Goal: Information Seeking & Learning: Check status

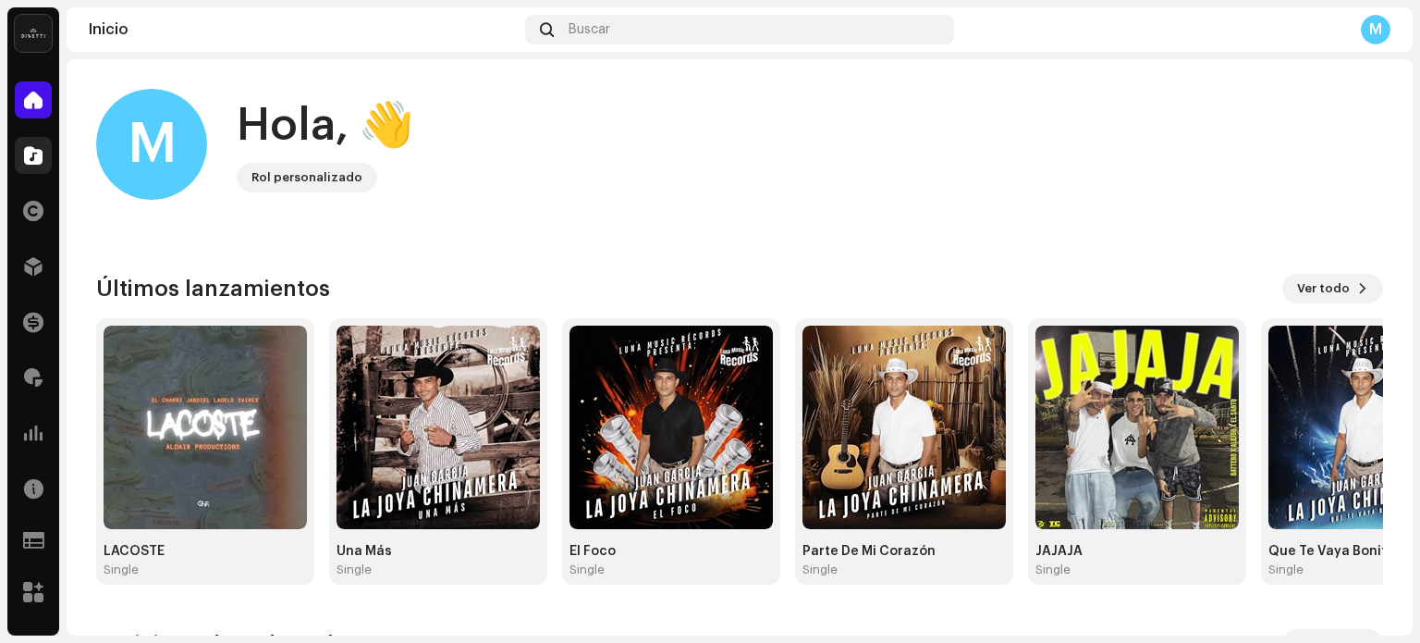
click at [21, 172] on div at bounding box center [33, 155] width 37 height 37
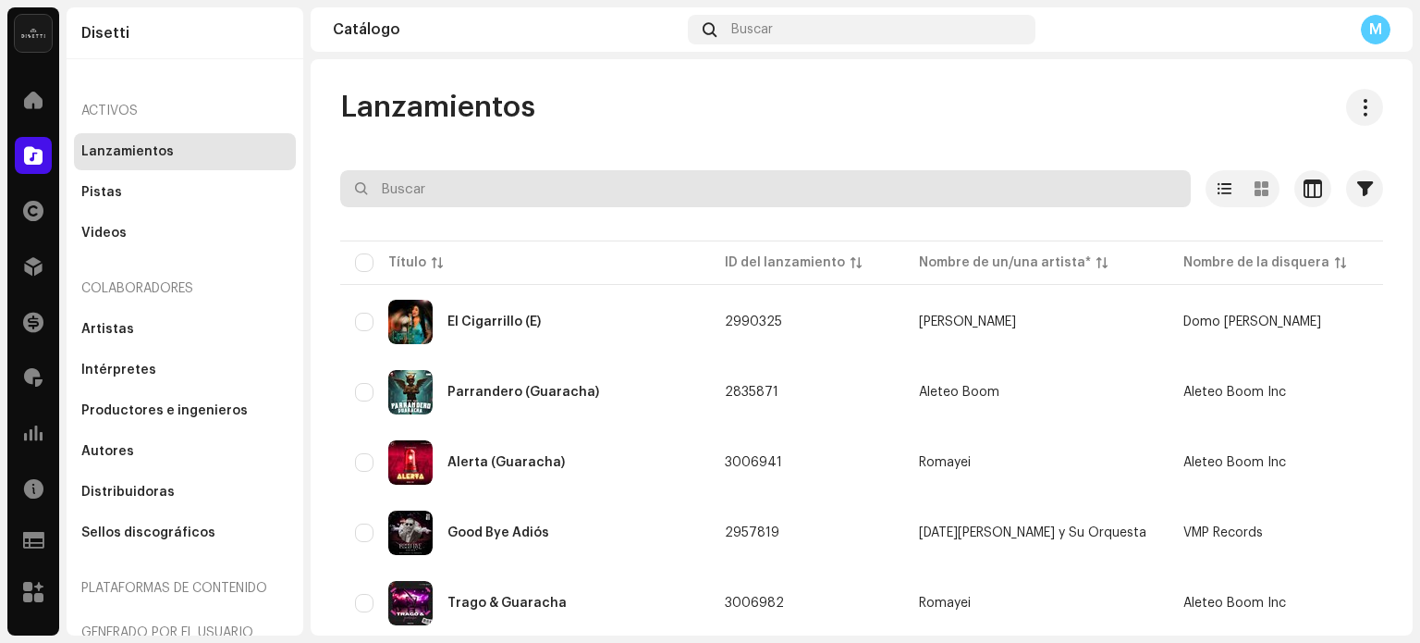
click at [606, 173] on input "text" at bounding box center [765, 188] width 851 height 37
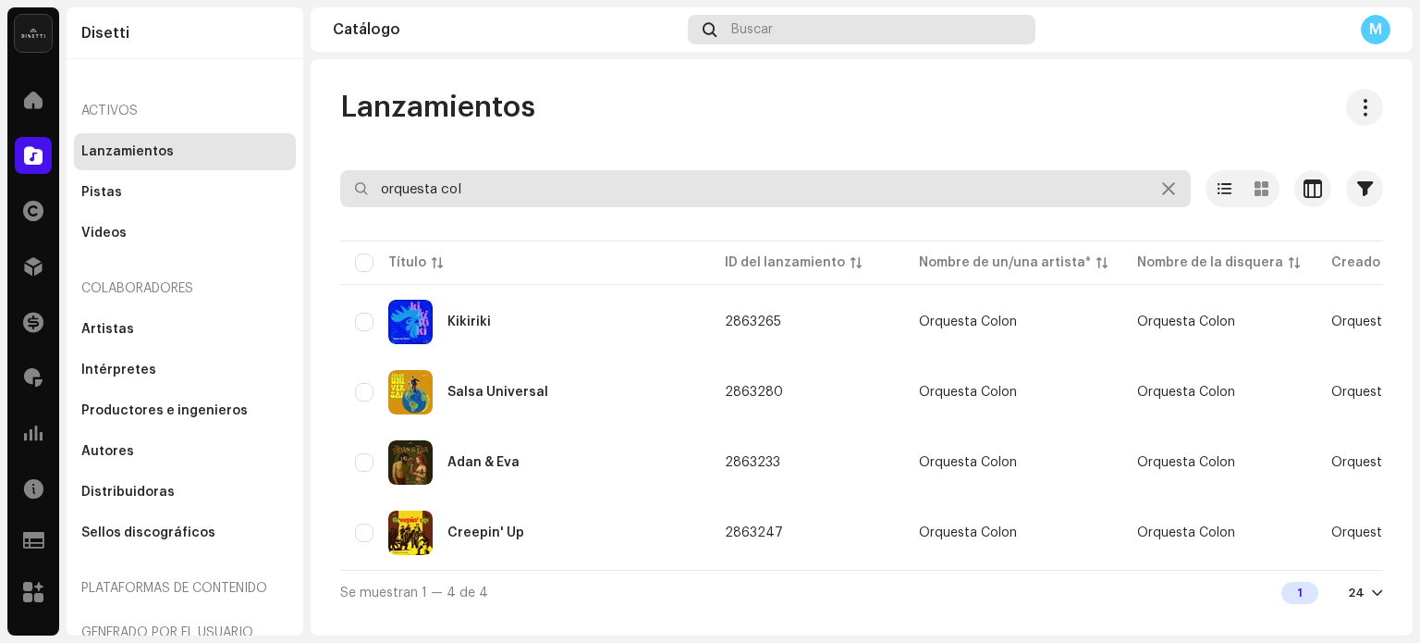
type input "orquesta col"
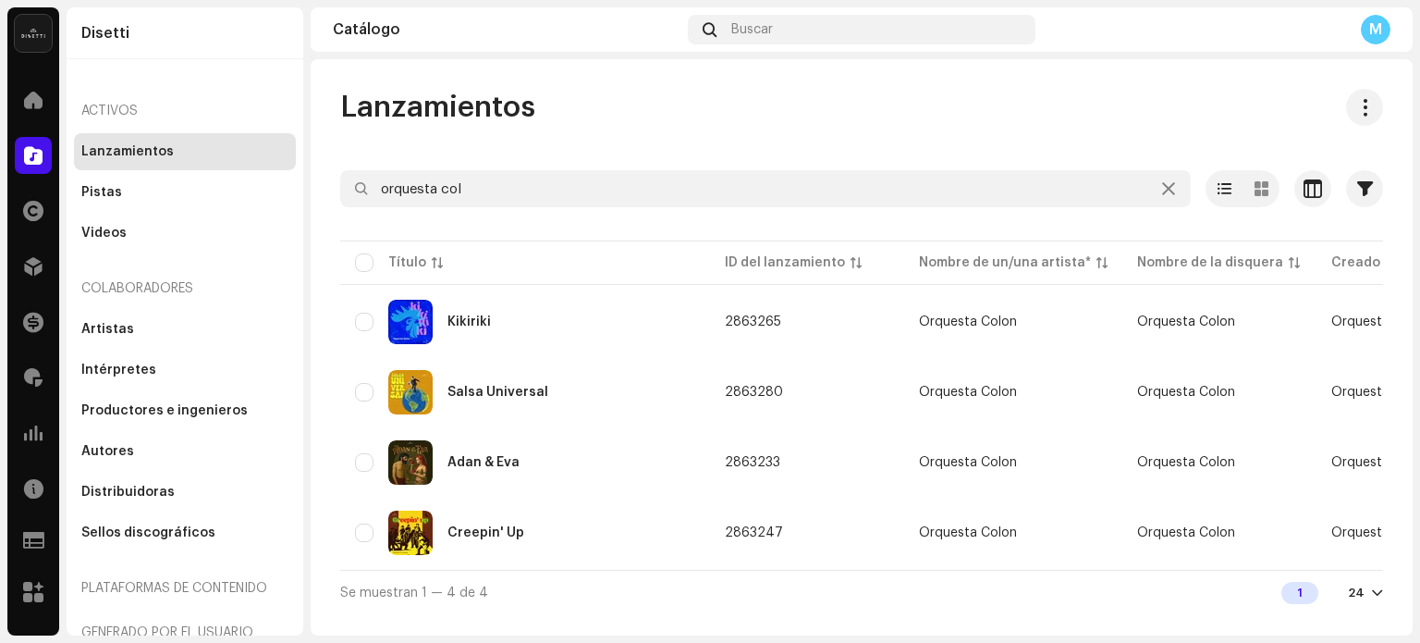
click at [48, 339] on div "Financiar" at bounding box center [33, 322] width 52 height 52
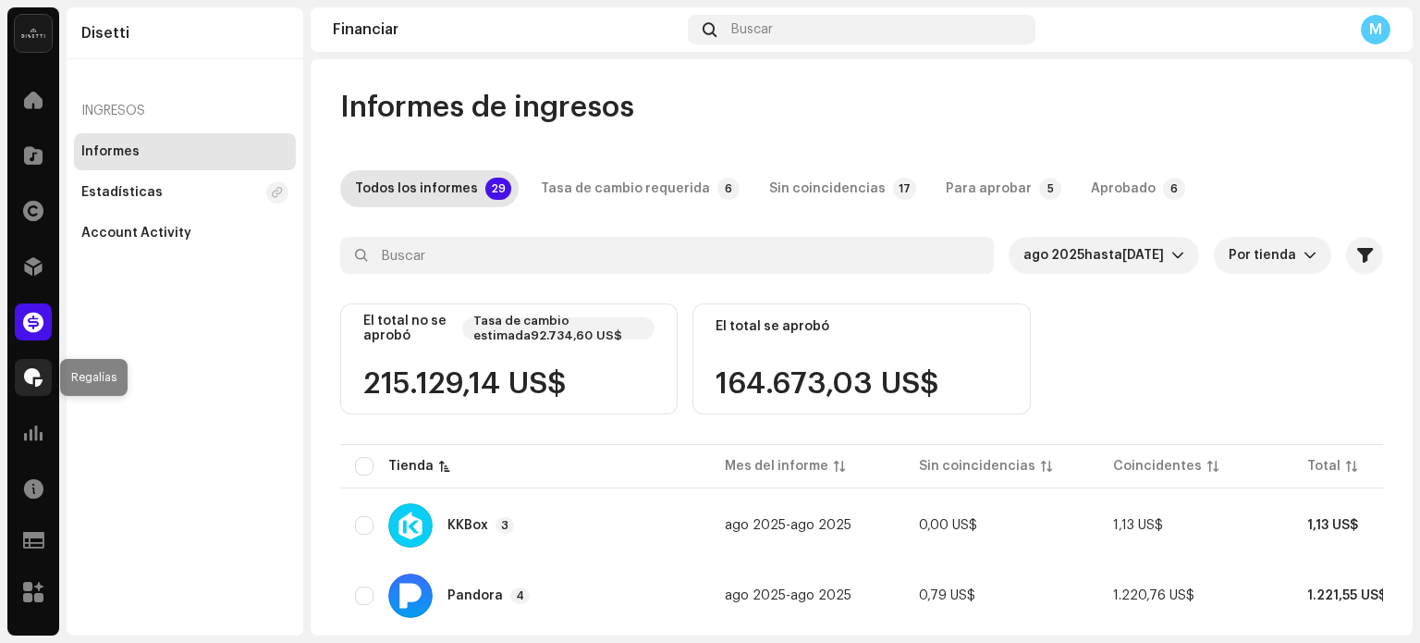
click at [34, 374] on span at bounding box center [33, 377] width 18 height 15
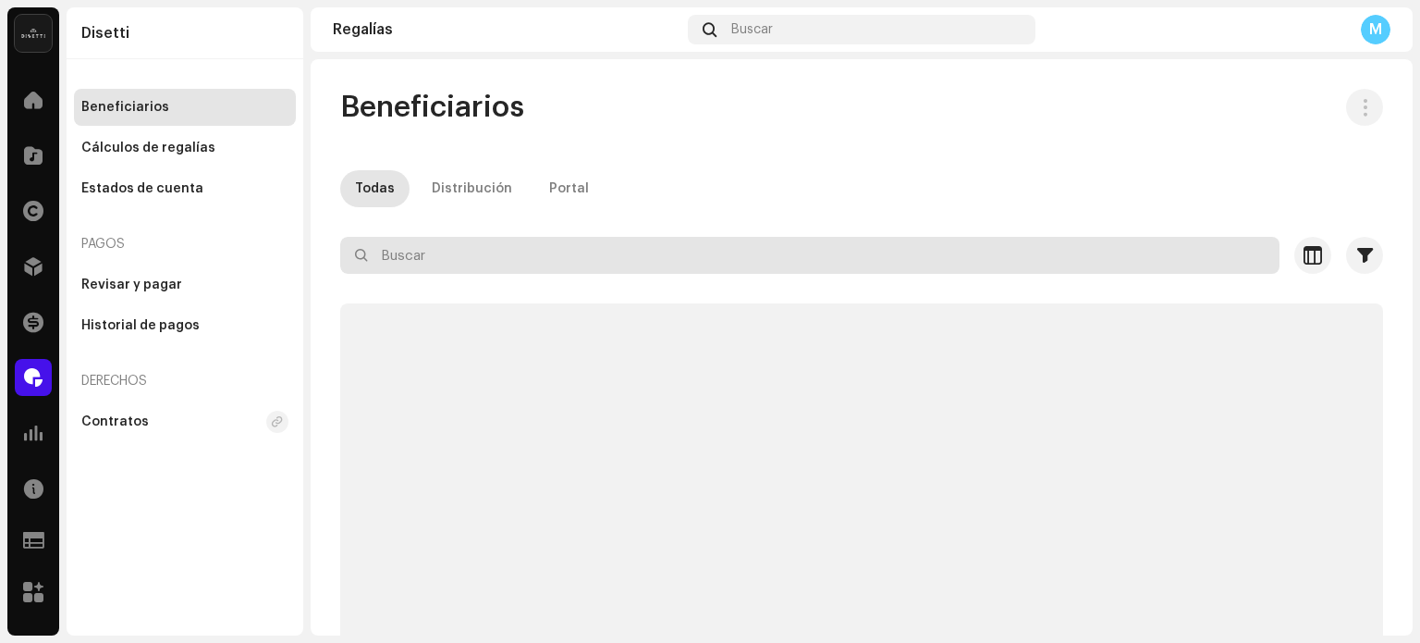
click at [601, 265] on input "text" at bounding box center [809, 255] width 939 height 37
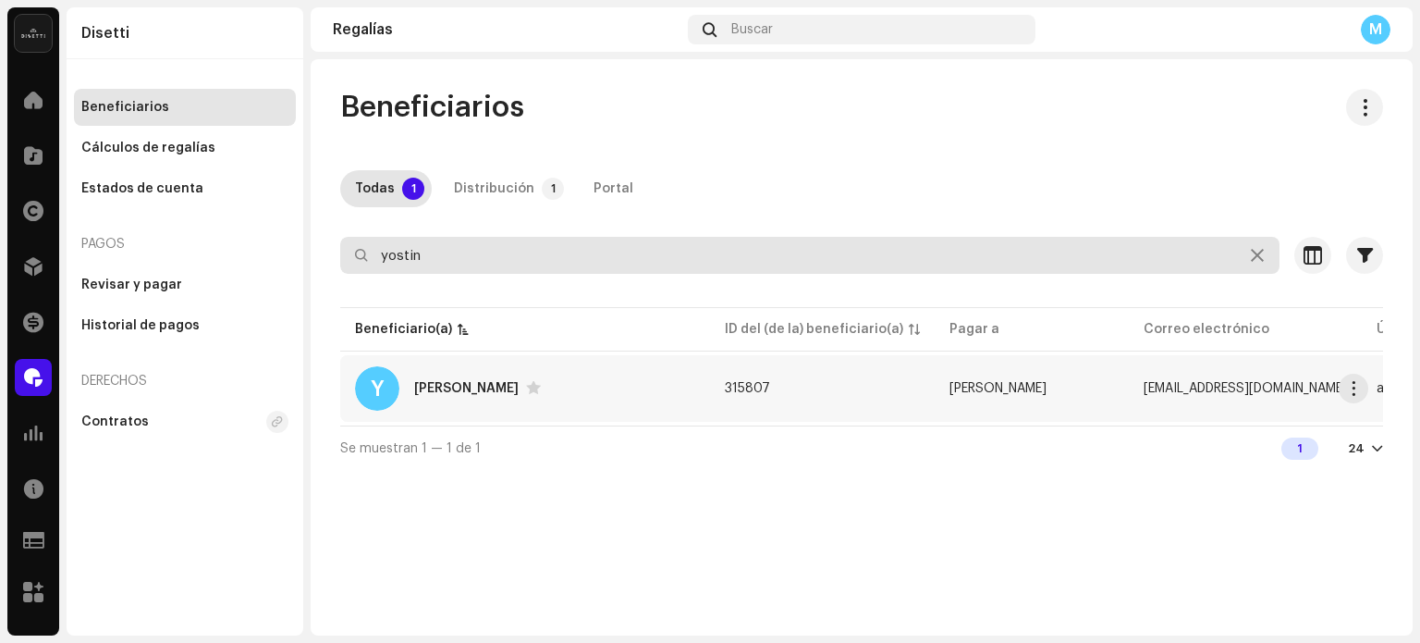
type input "yostin"
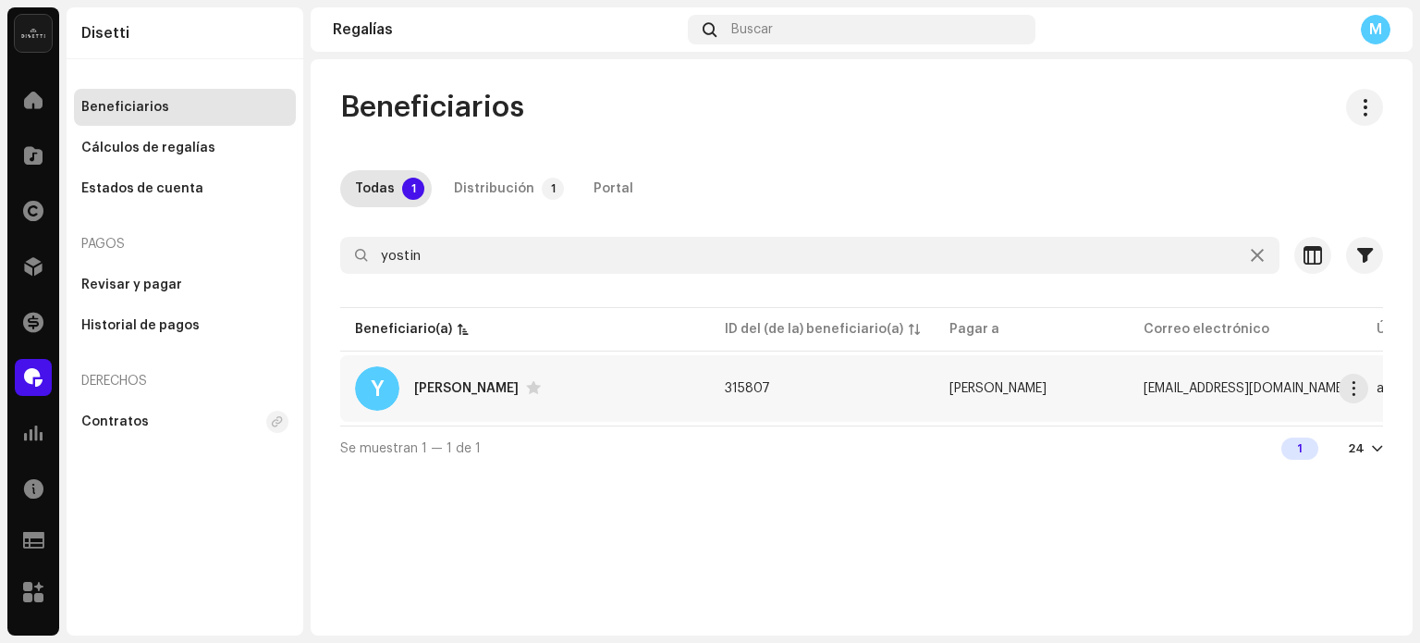
click at [406, 387] on div "Y [PERSON_NAME]" at bounding box center [525, 388] width 340 height 44
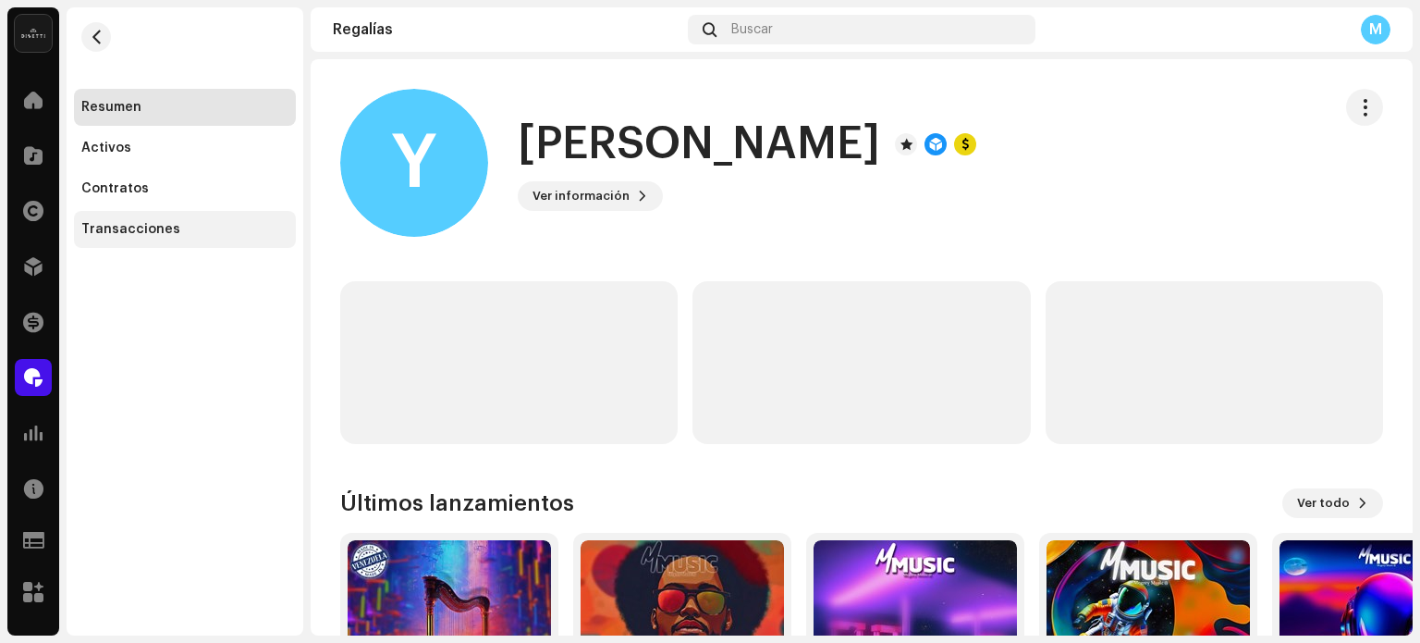
click at [196, 223] on div "Transacciones" at bounding box center [184, 229] width 207 height 15
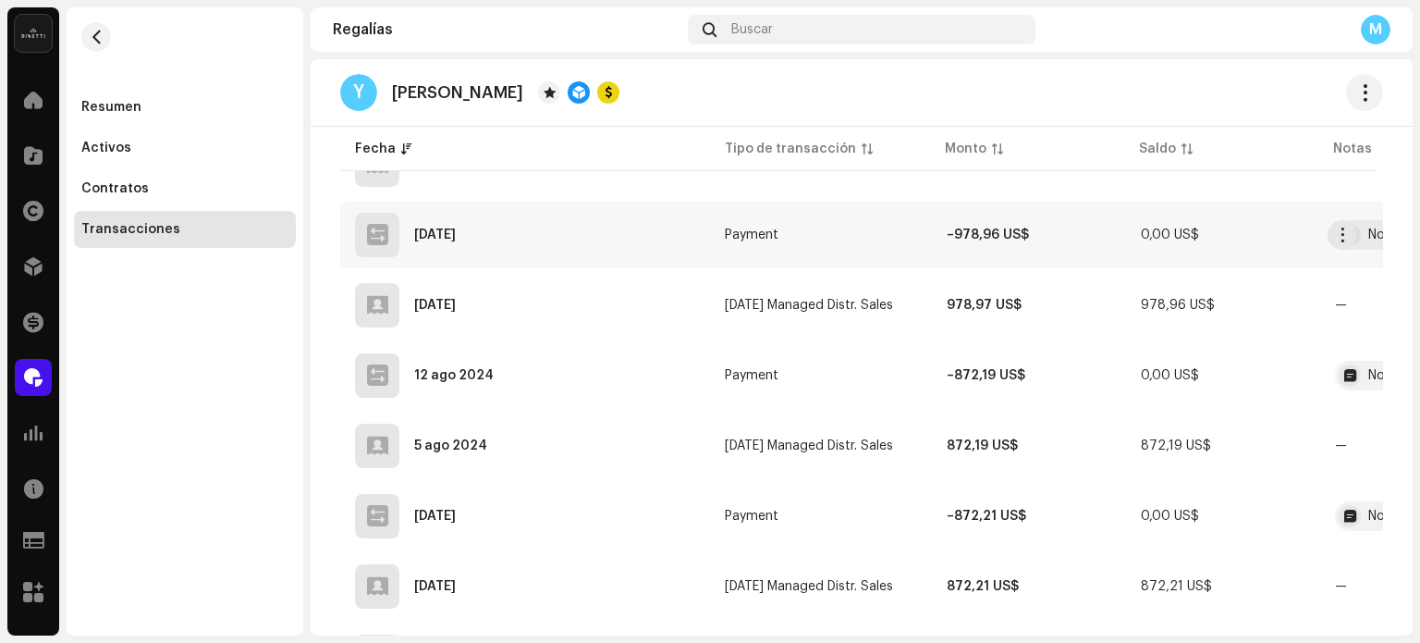
scroll to position [2219, 0]
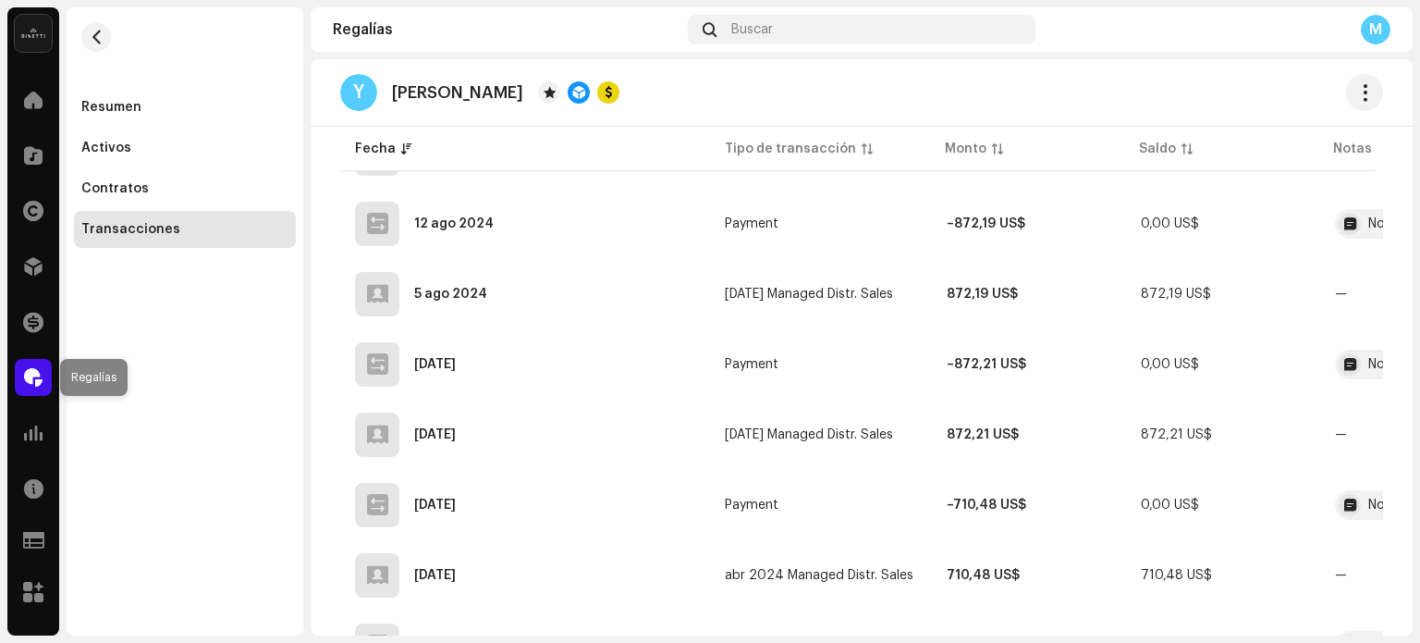
click at [41, 375] on span at bounding box center [33, 377] width 18 height 15
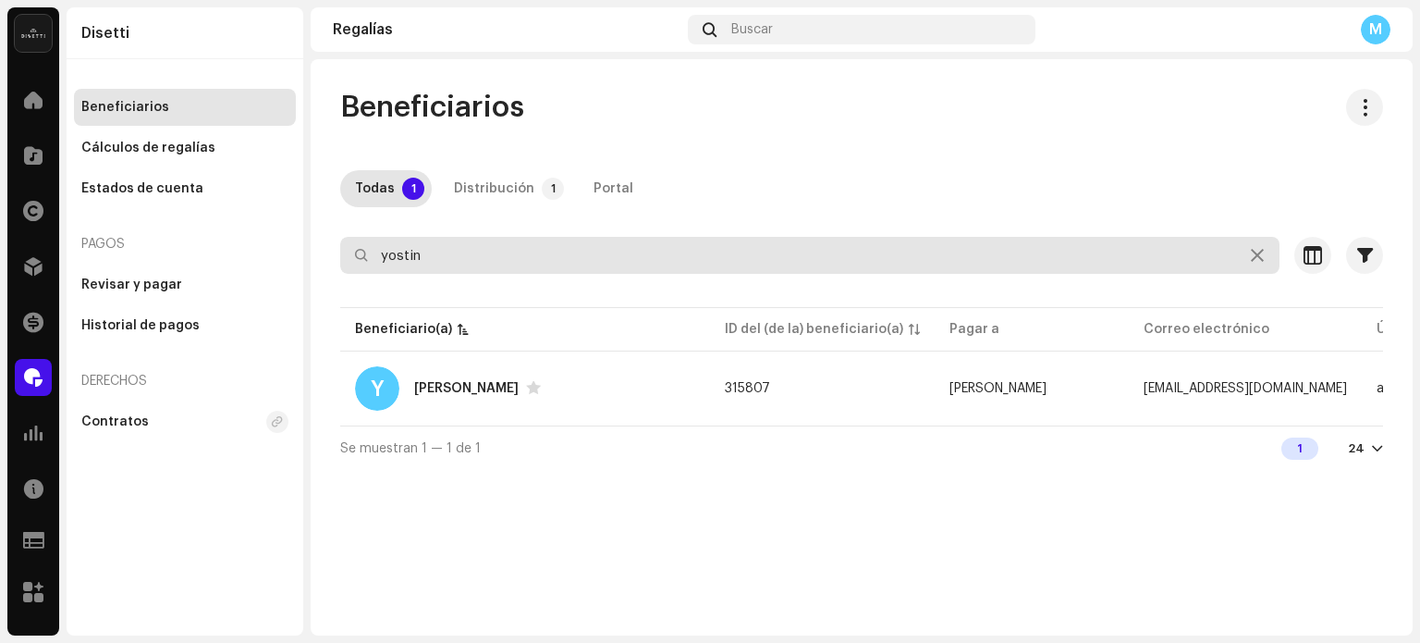
drag, startPoint x: 455, startPoint y: 260, endPoint x: 170, endPoint y: 251, distance: 284.9
click at [170, 248] on div "Disetti Inicio Catálogo Derechos Distribución Financiar Regalías Estadísticas R…" at bounding box center [710, 321] width 1420 height 643
type input "808 be"
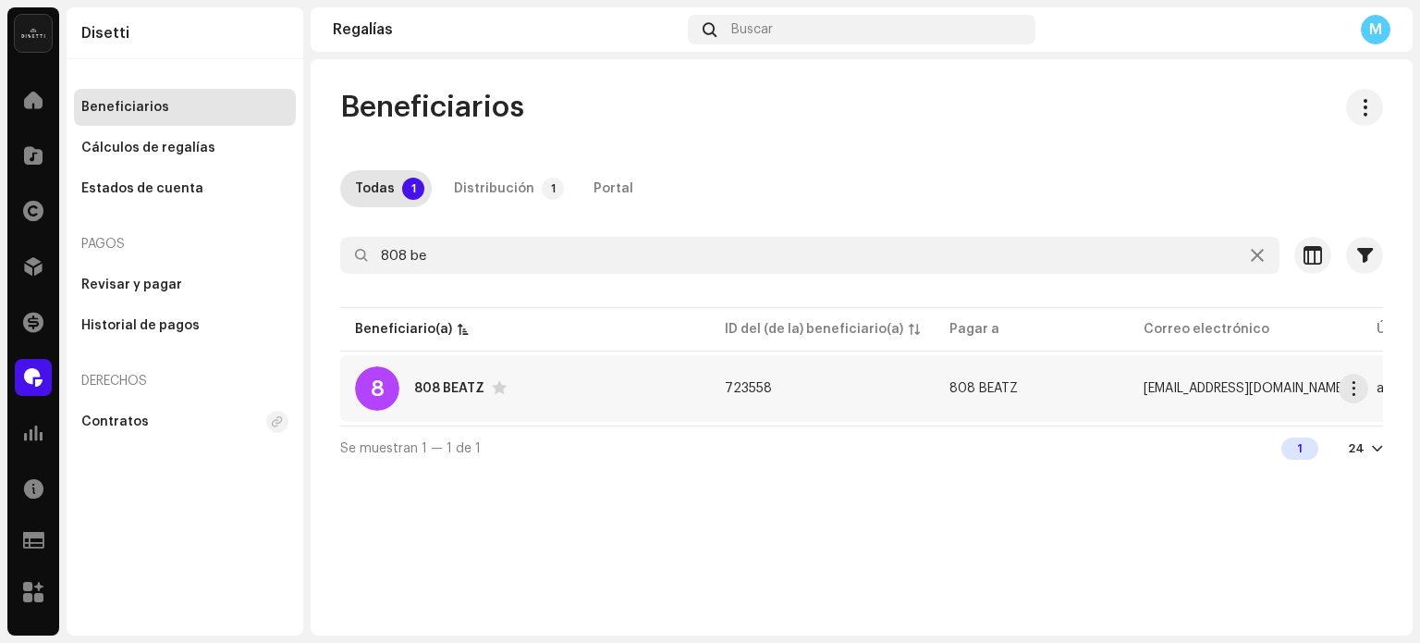
click at [565, 391] on div "8 808 BEATZ" at bounding box center [525, 388] width 340 height 44
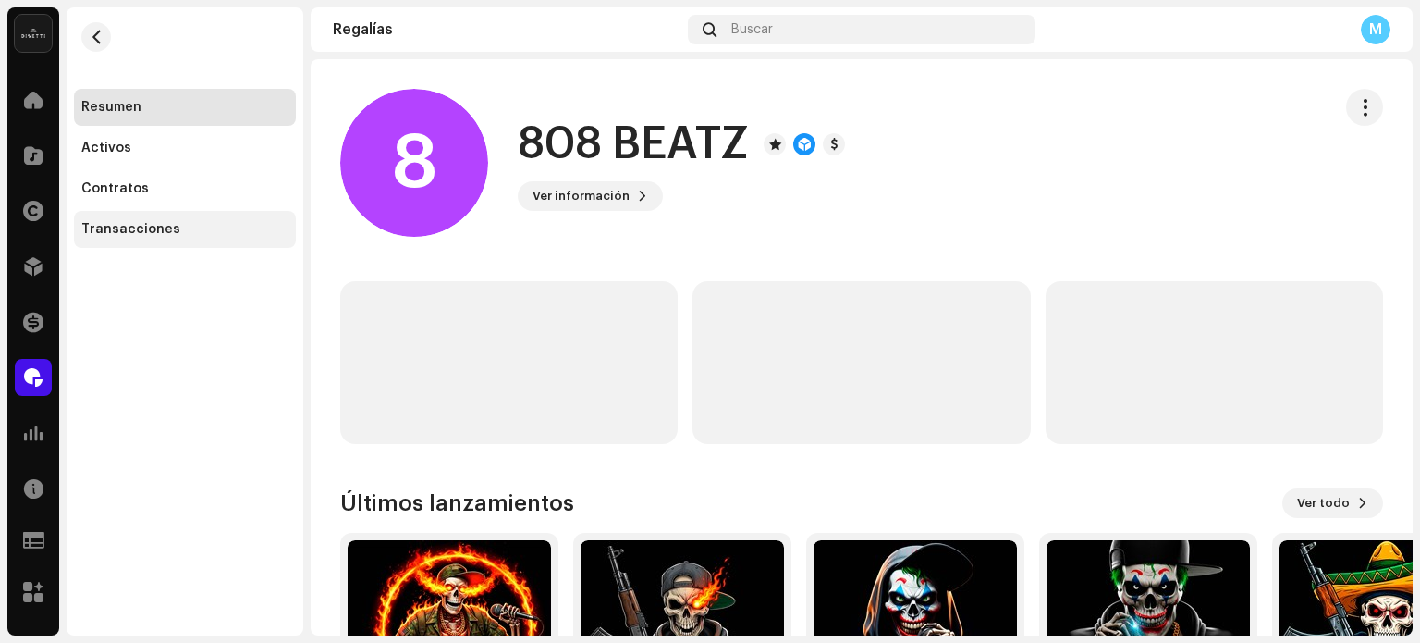
click at [169, 236] on div "Transacciones" at bounding box center [130, 229] width 99 height 15
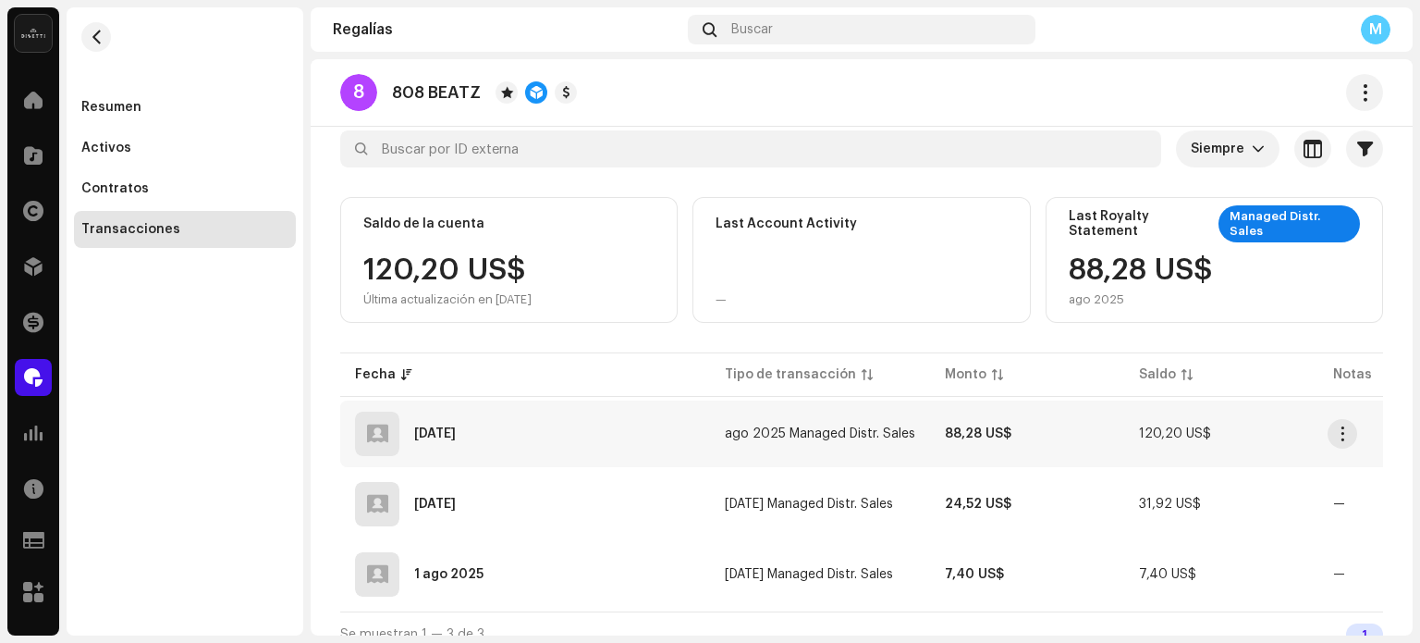
scroll to position [134, 0]
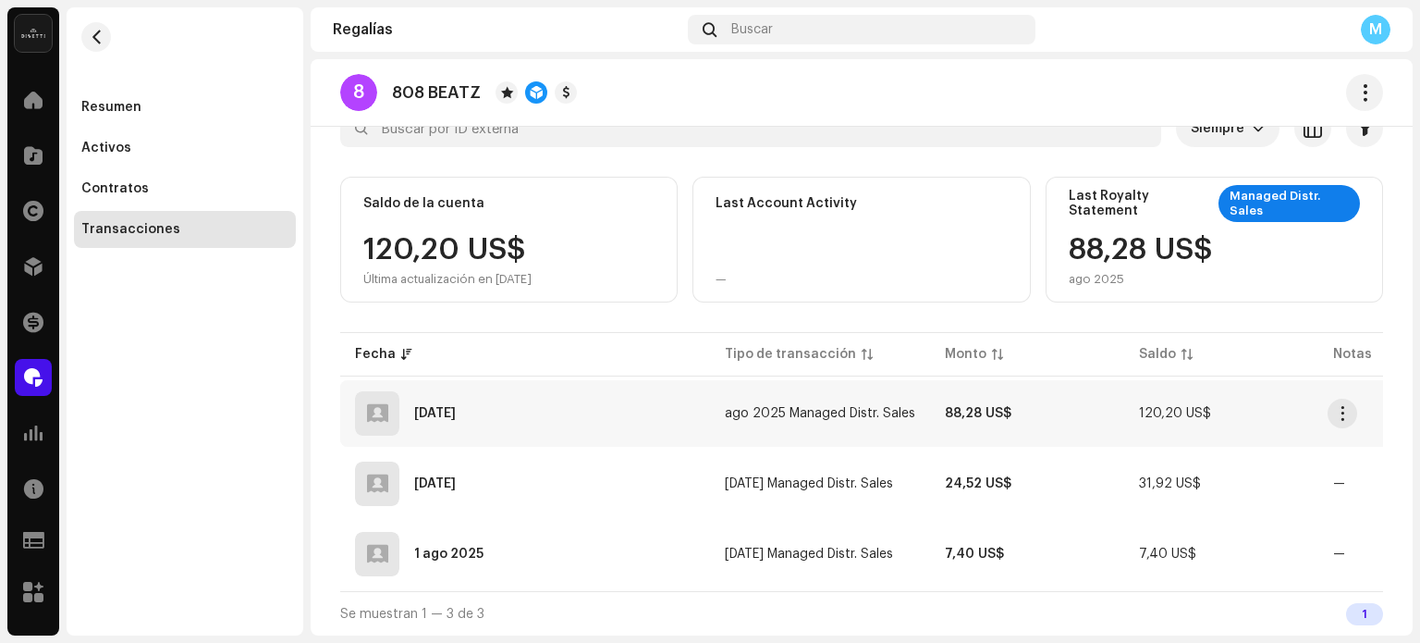
click at [1024, 416] on td "88,28 US$" at bounding box center [1027, 413] width 194 height 67
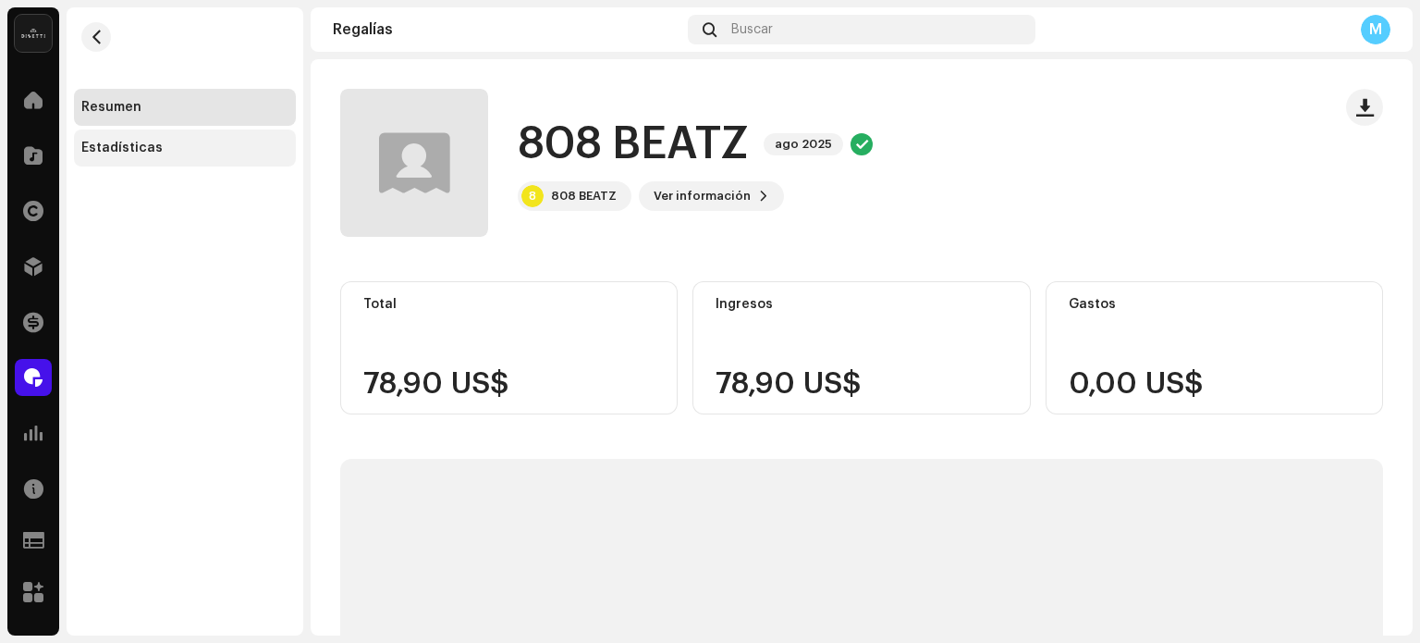
click at [150, 152] on div "Estadísticas" at bounding box center [121, 148] width 81 height 15
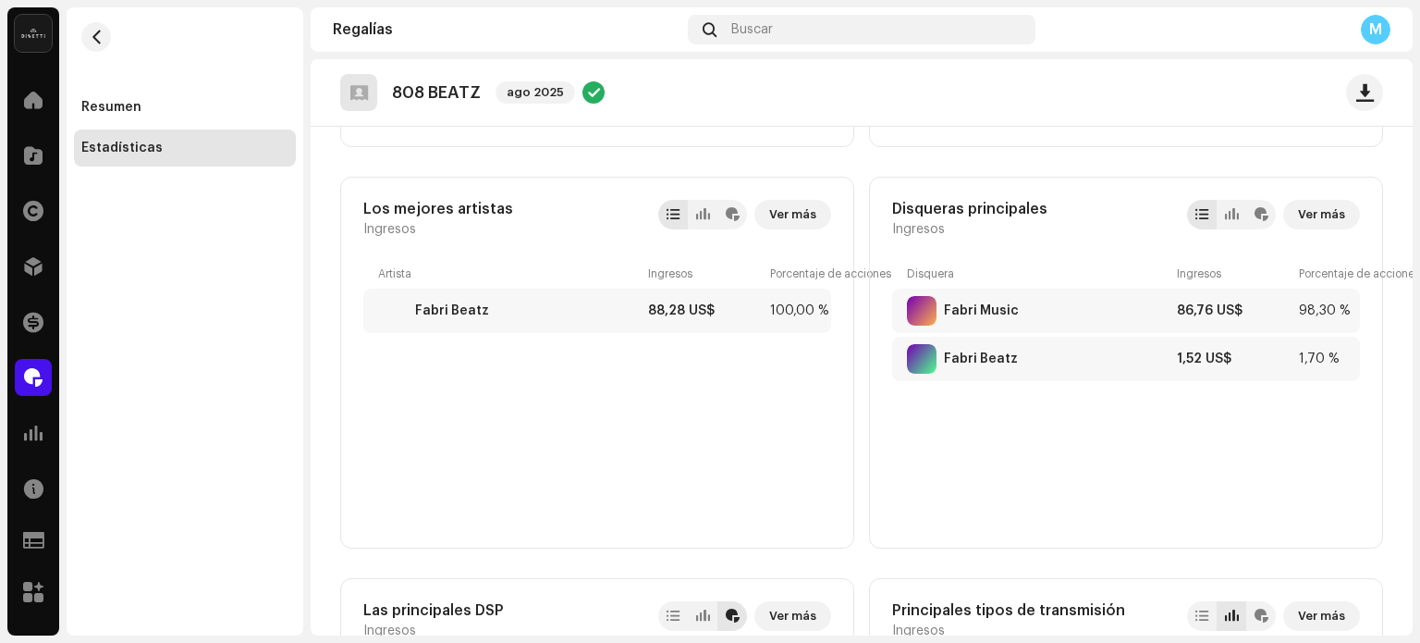
scroll to position [555, 0]
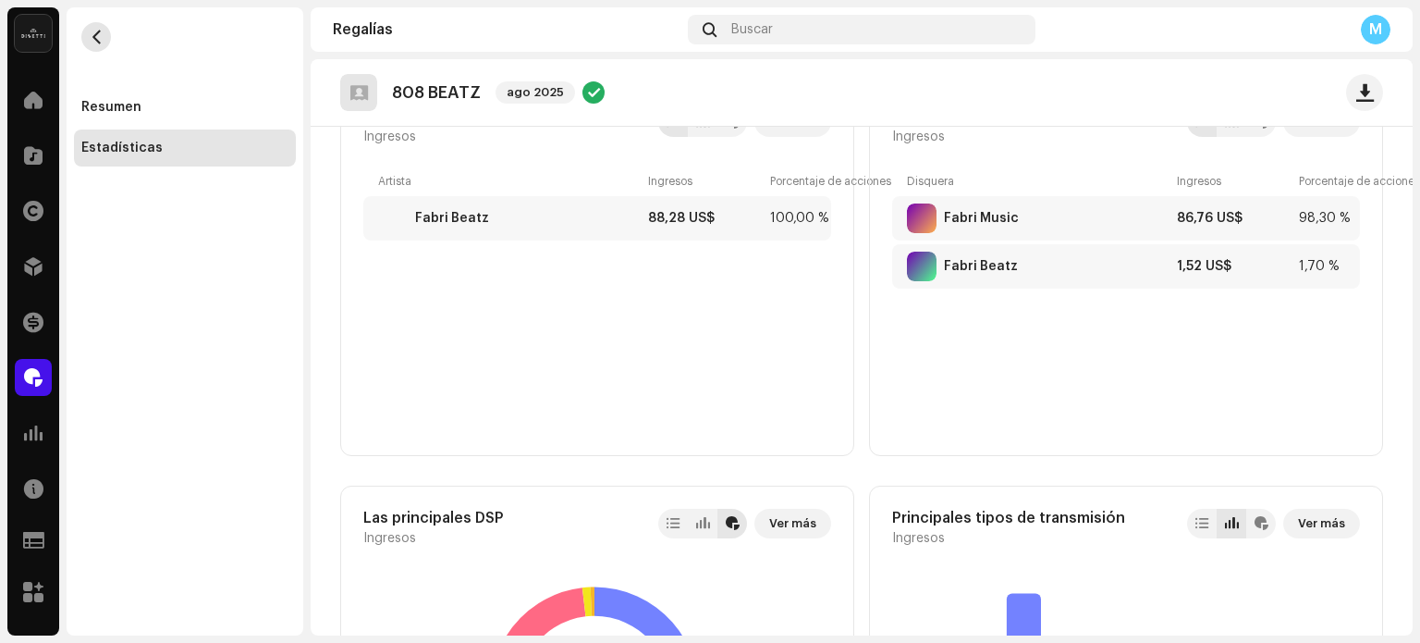
click at [103, 45] on button "button" at bounding box center [96, 37] width 30 height 30
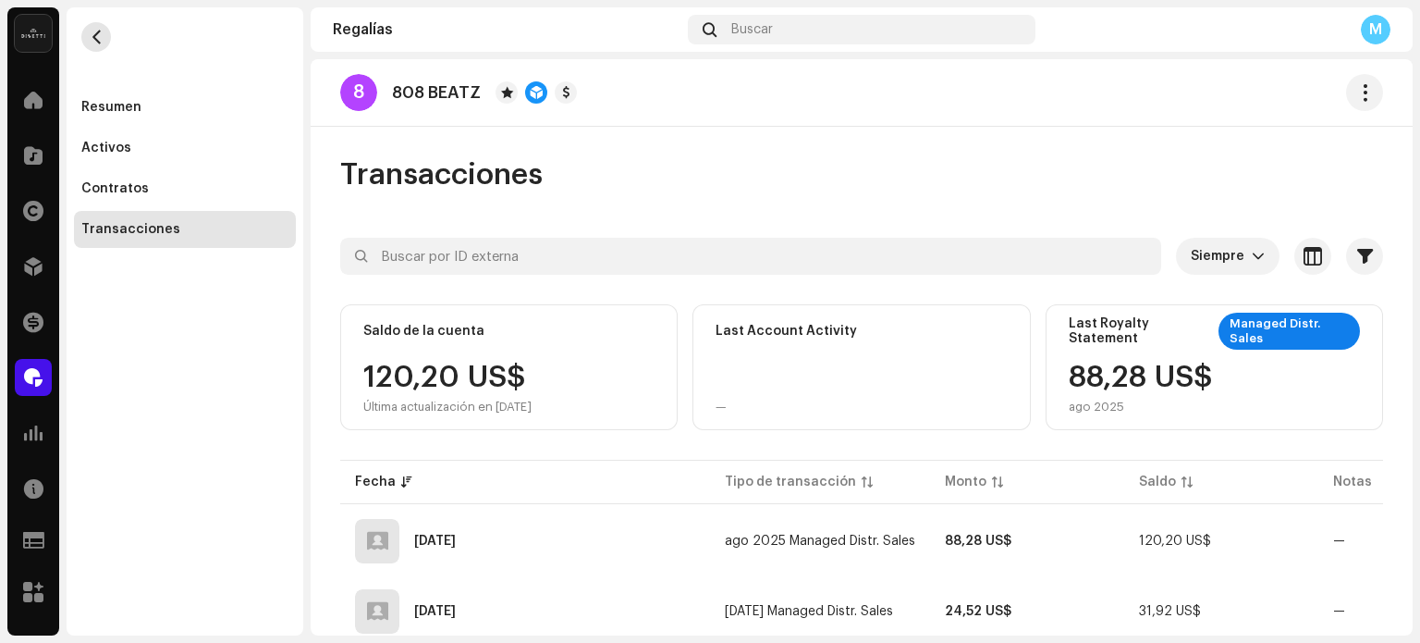
click at [93, 35] on span "button" at bounding box center [97, 37] width 14 height 15
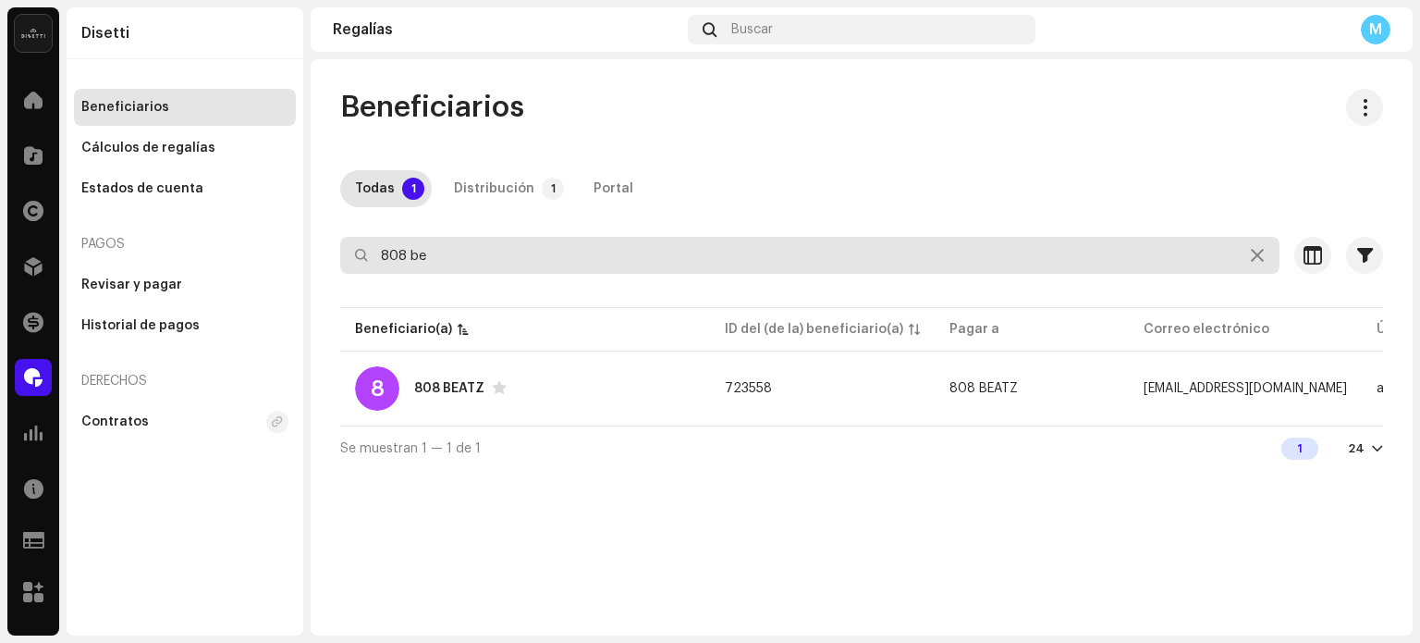
drag, startPoint x: 514, startPoint y: 247, endPoint x: 0, endPoint y: 211, distance: 515.3
click at [0, 213] on div "Disetti Inicio Catálogo Derechos Distribución Financiar Regalías Estadísticas R…" at bounding box center [710, 321] width 1420 height 643
type input "el moyeto"
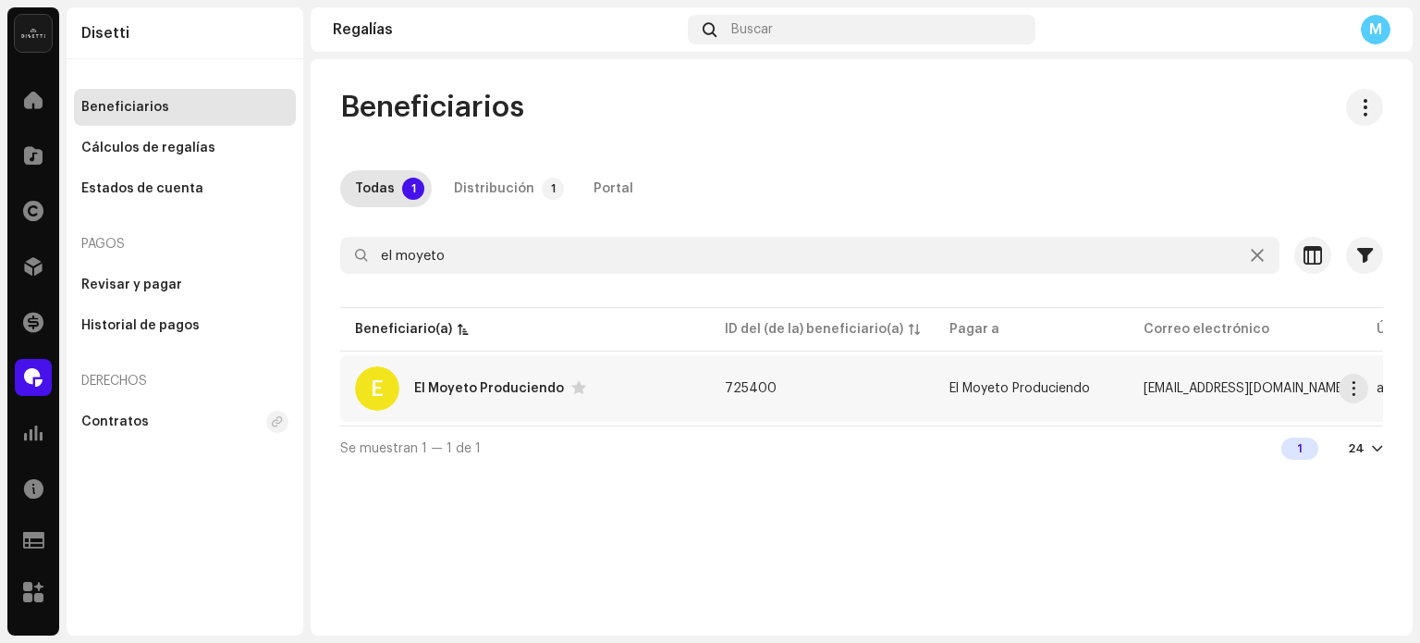
click at [499, 374] on div "E El Moyeto Produciendo" at bounding box center [525, 388] width 340 height 44
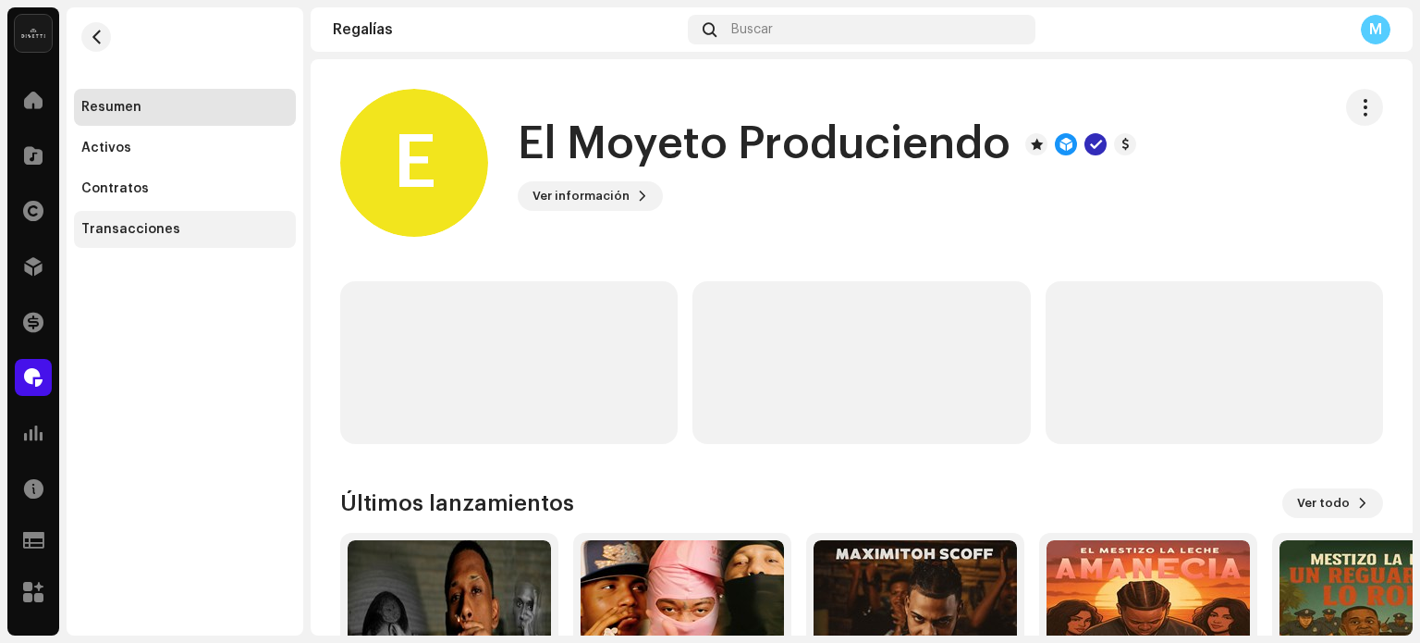
click at [139, 238] on div "Transacciones" at bounding box center [185, 229] width 222 height 37
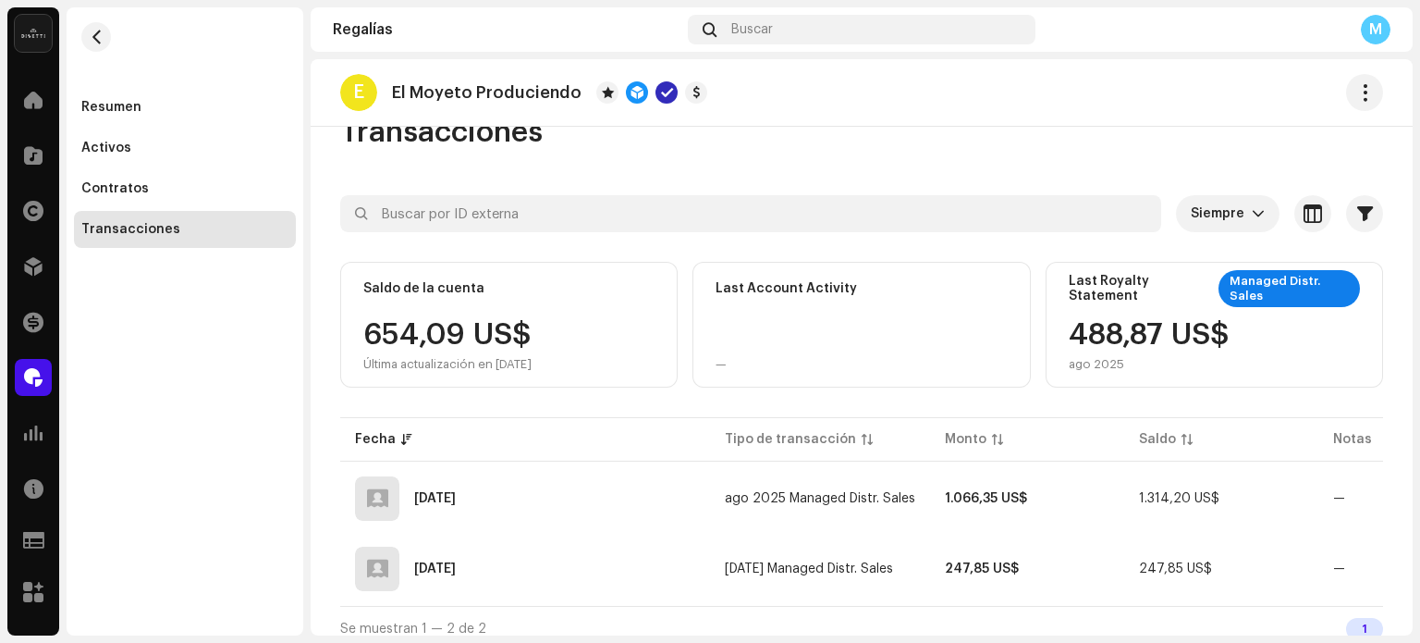
scroll to position [64, 0]
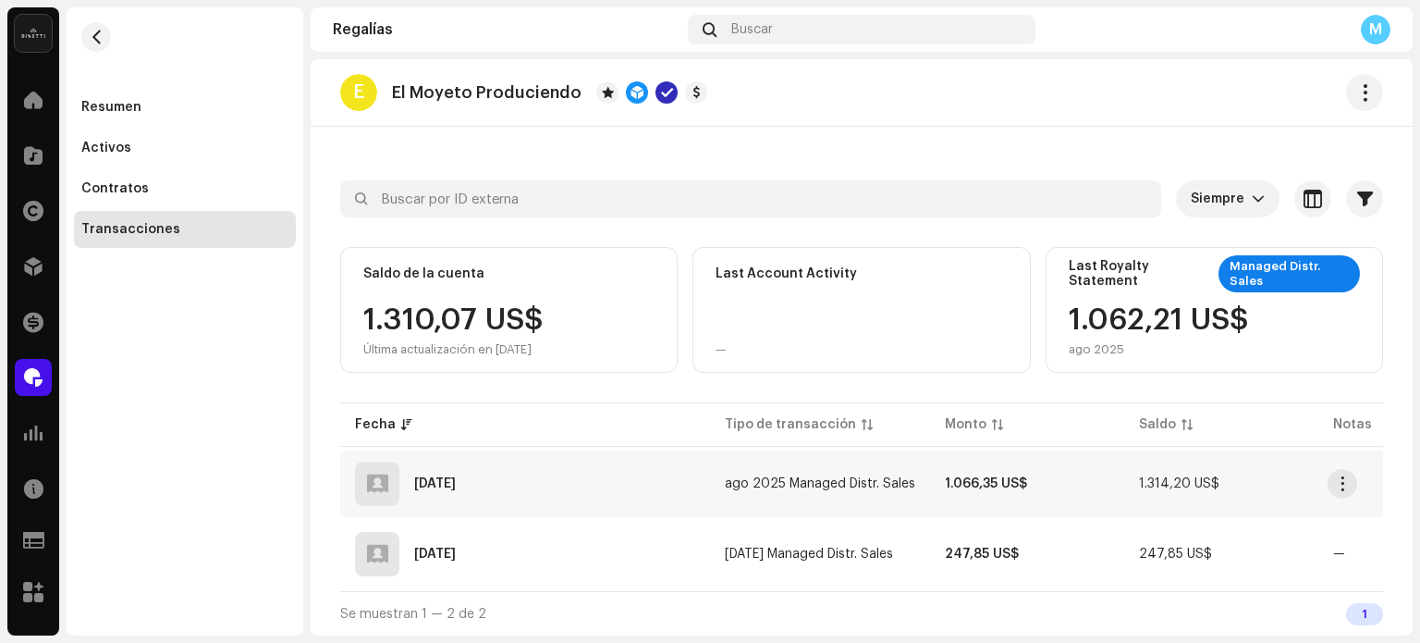
click at [603, 484] on div "[DATE]" at bounding box center [525, 483] width 340 height 44
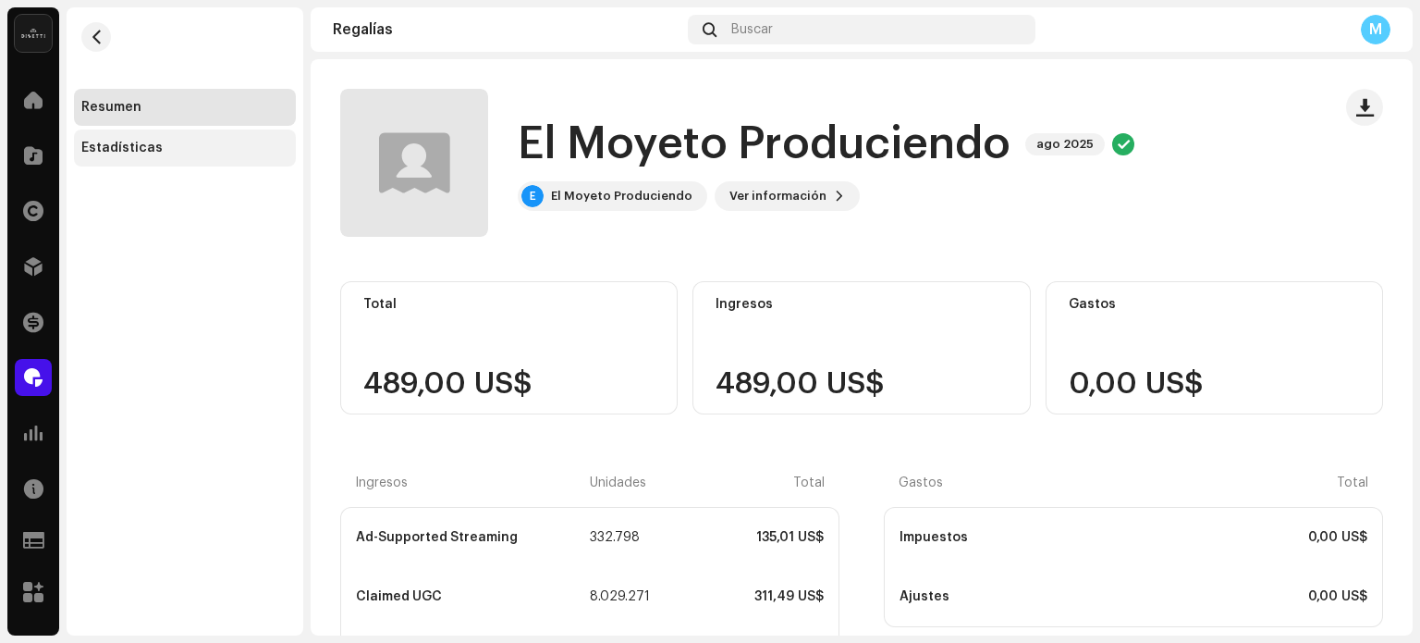
click at [176, 153] on div "Estadísticas" at bounding box center [184, 148] width 207 height 15
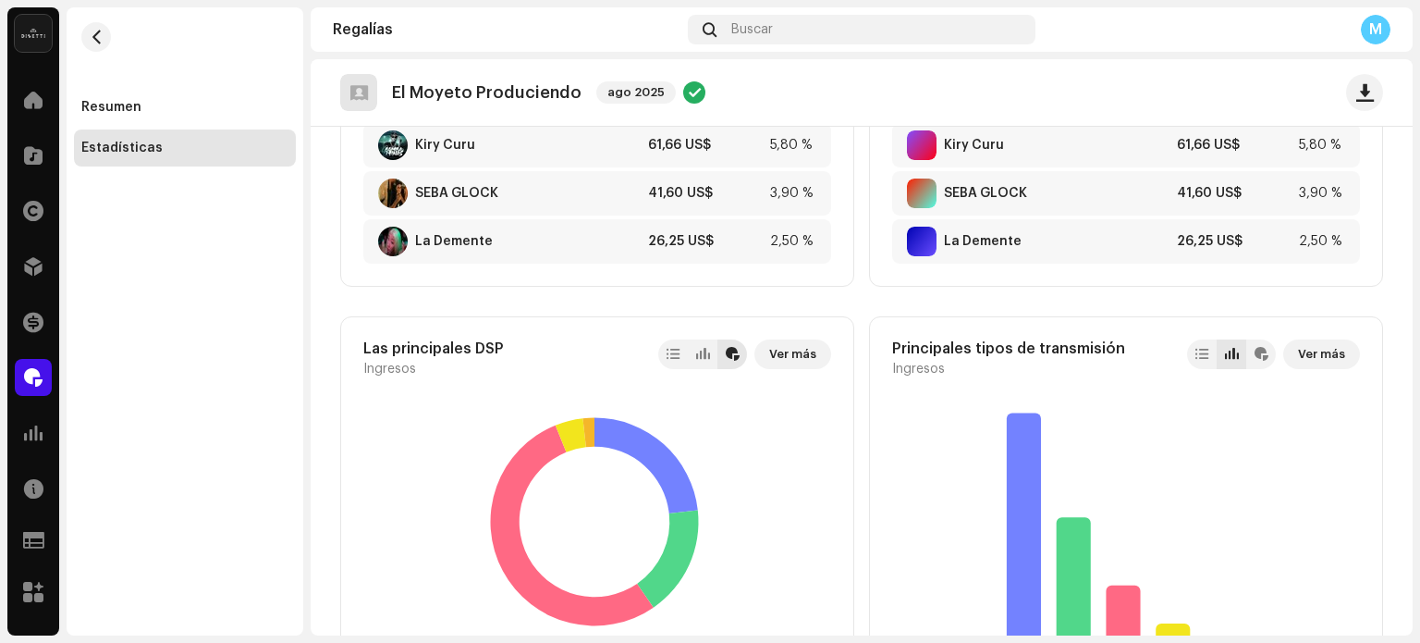
scroll to position [740, 0]
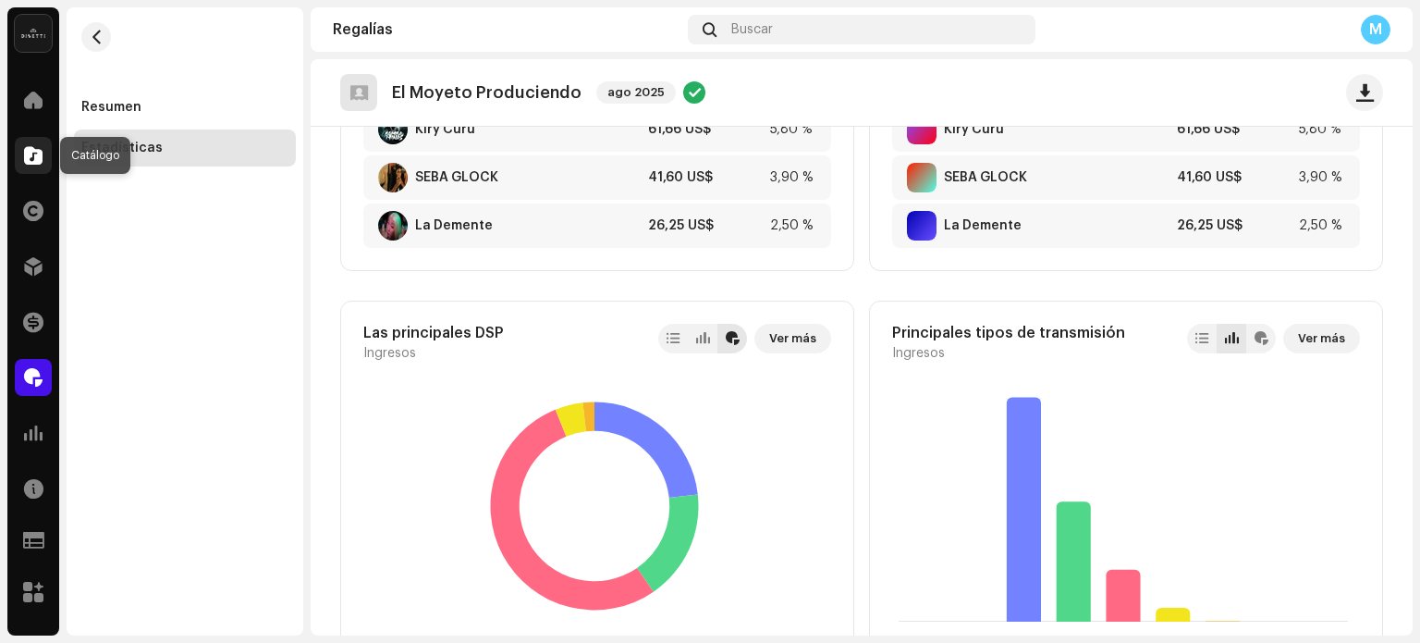
click at [24, 152] on span at bounding box center [33, 155] width 18 height 15
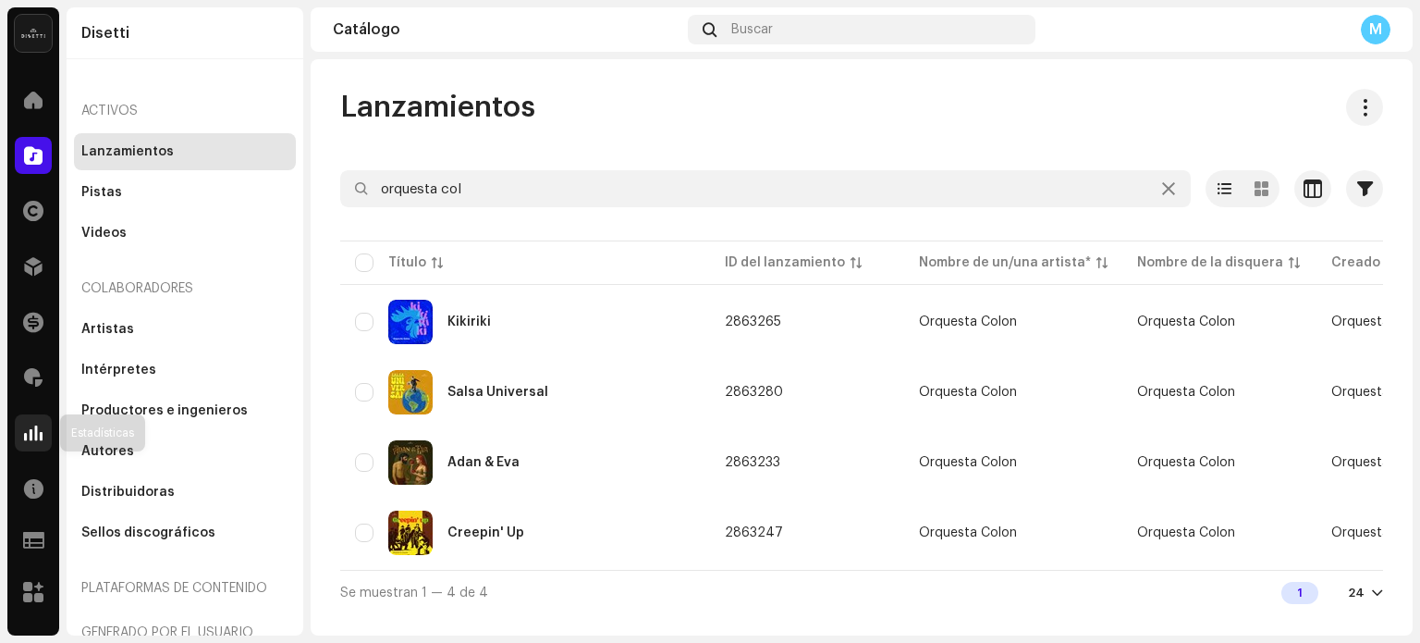
click at [24, 443] on div at bounding box center [33, 432] width 37 height 37
click at [35, 434] on span at bounding box center [33, 432] width 18 height 15
click at [18, 441] on div at bounding box center [33, 432] width 37 height 37
click at [39, 425] on span at bounding box center [33, 432] width 18 height 15
click at [35, 442] on div at bounding box center [33, 432] width 37 height 37
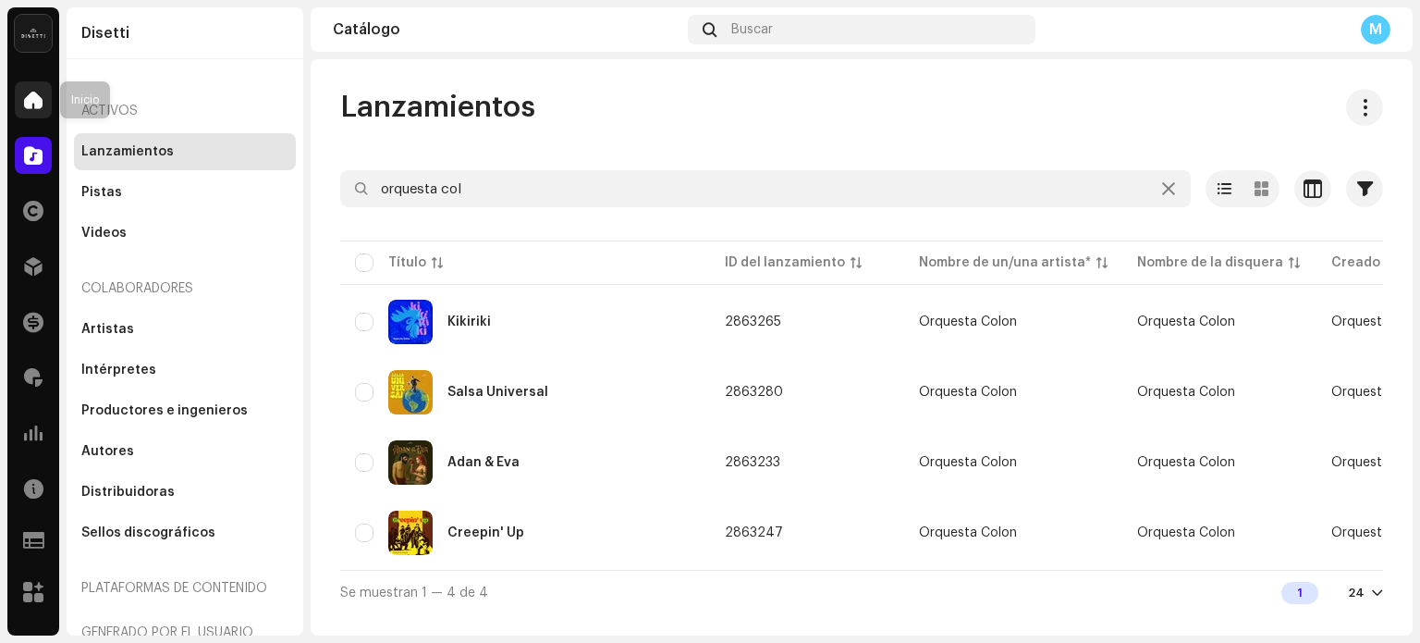
click at [36, 103] on span at bounding box center [33, 99] width 18 height 15
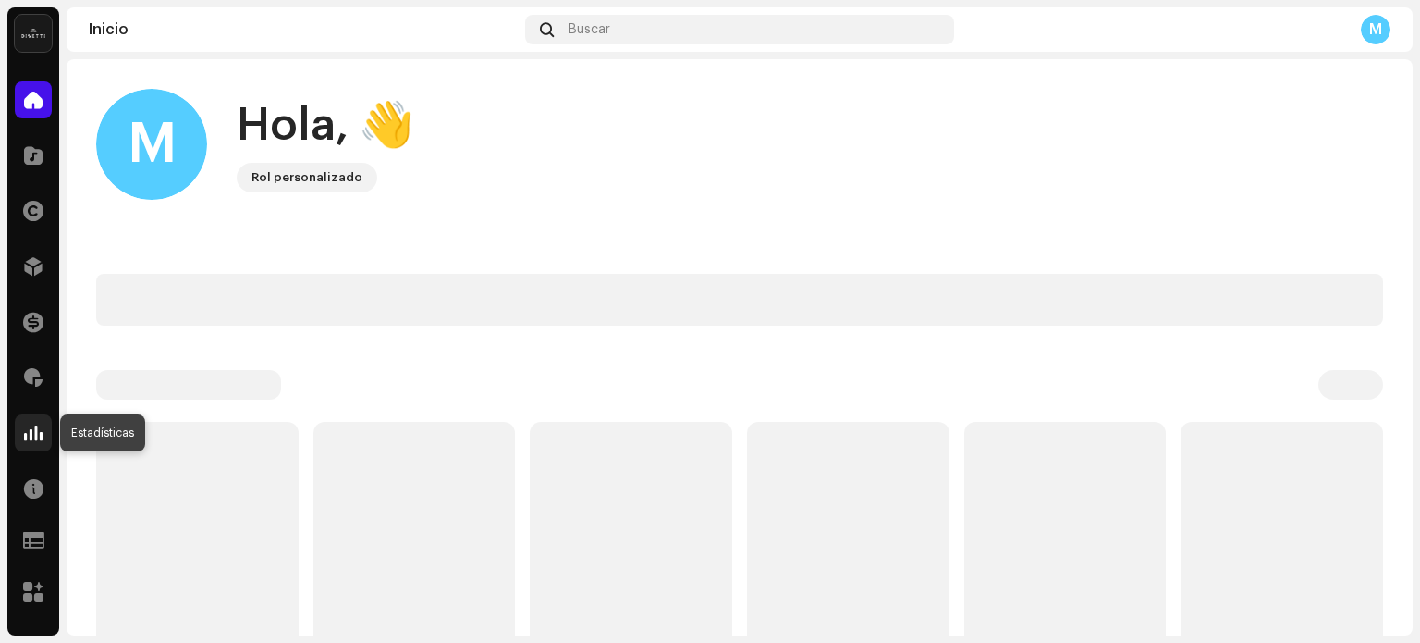
click at [32, 435] on span at bounding box center [33, 432] width 18 height 15
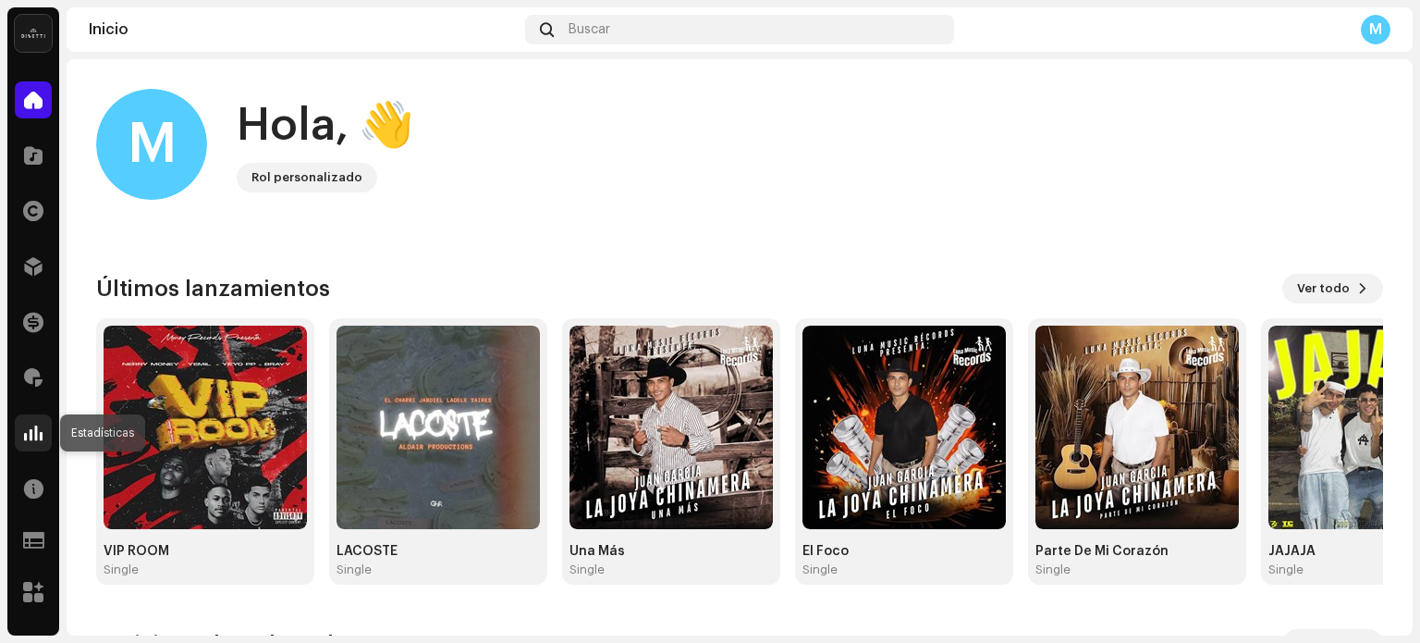
click at [37, 435] on span at bounding box center [33, 432] width 18 height 15
click at [37, 425] on span at bounding box center [33, 432] width 18 height 15
click at [25, 305] on div at bounding box center [33, 321] width 37 height 37
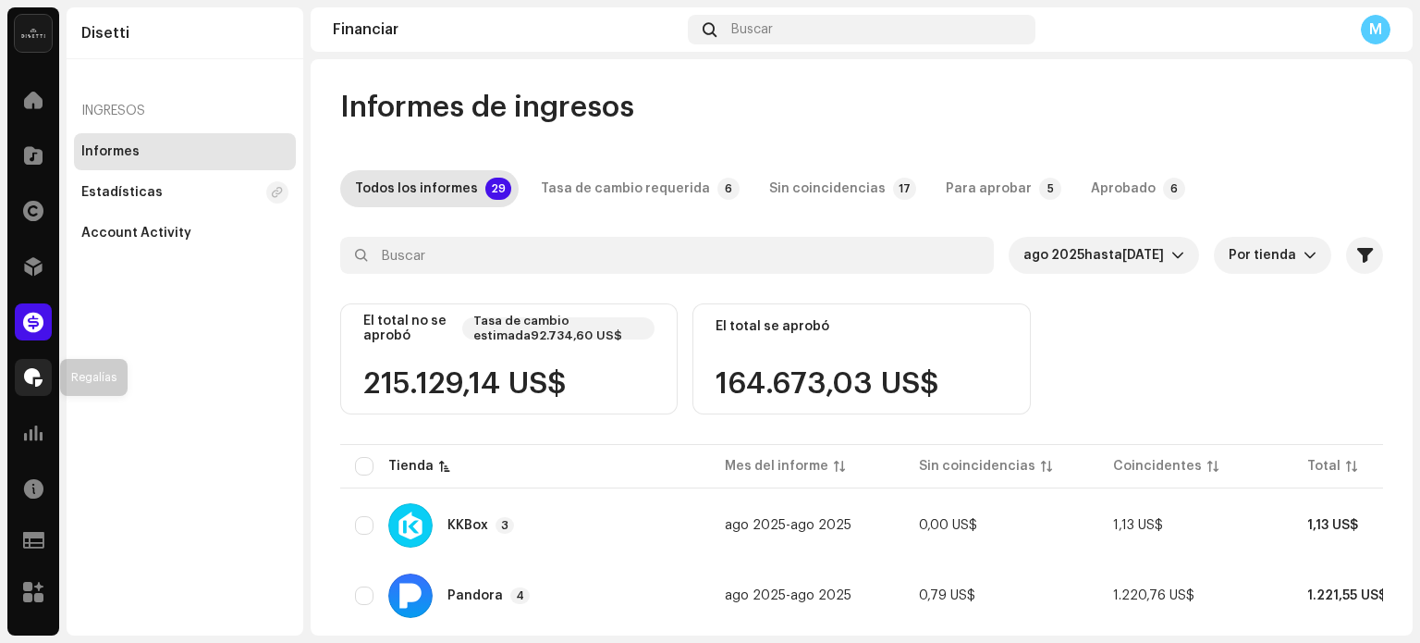
click at [22, 388] on div at bounding box center [33, 377] width 37 height 37
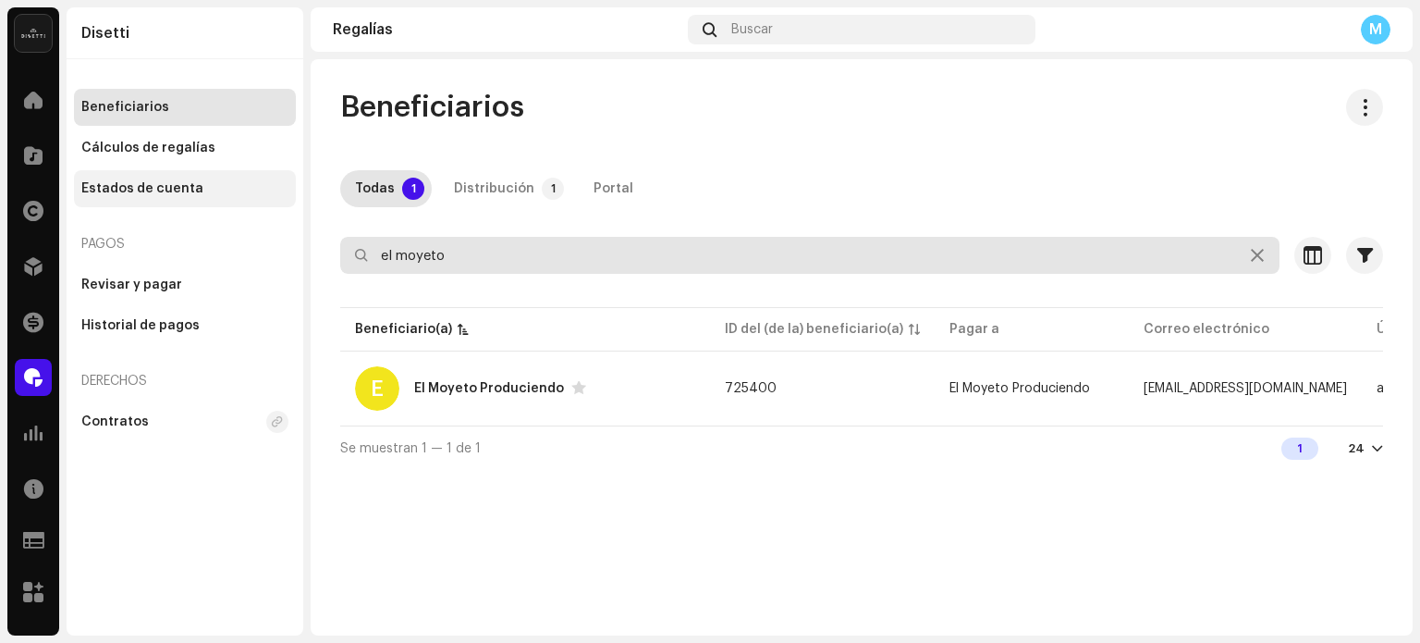
drag, startPoint x: 510, startPoint y: 257, endPoint x: 120, endPoint y: 188, distance: 396.3
click at [194, 206] on div "Disetti Inicio Catálogo Derechos Distribución Financiar Regalías Estadísticas R…" at bounding box center [710, 321] width 1420 height 643
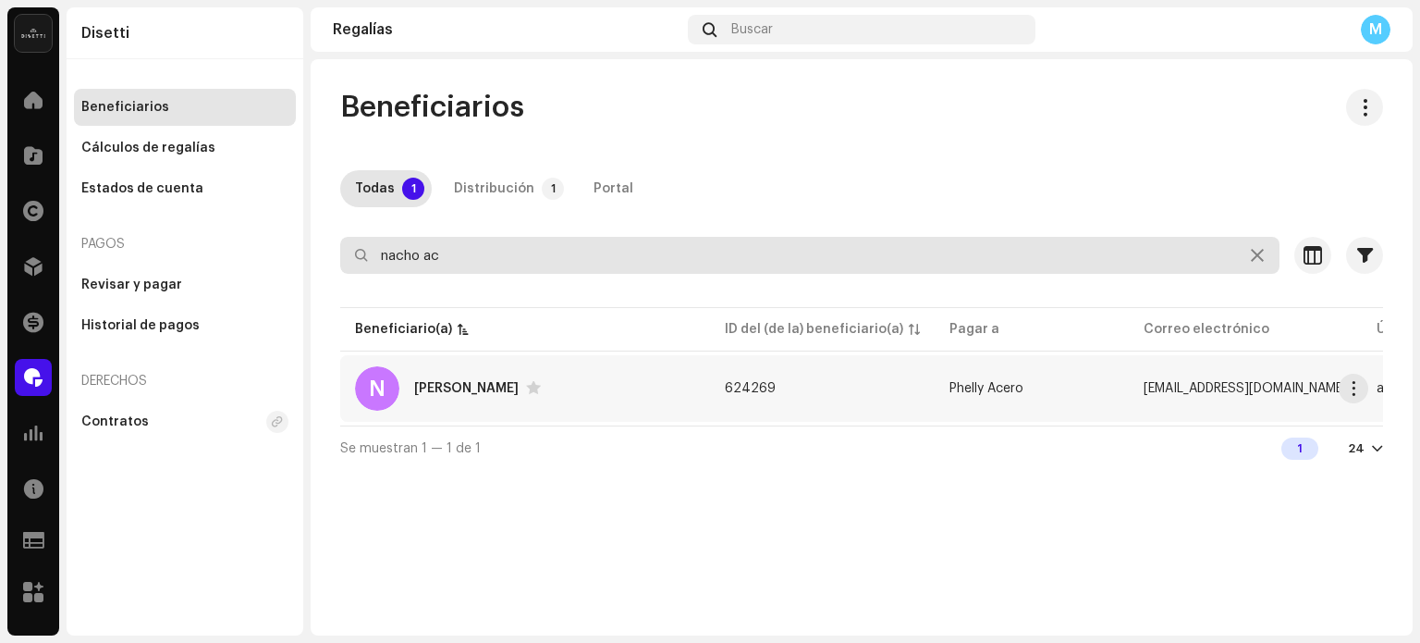
type input "nacho ac"
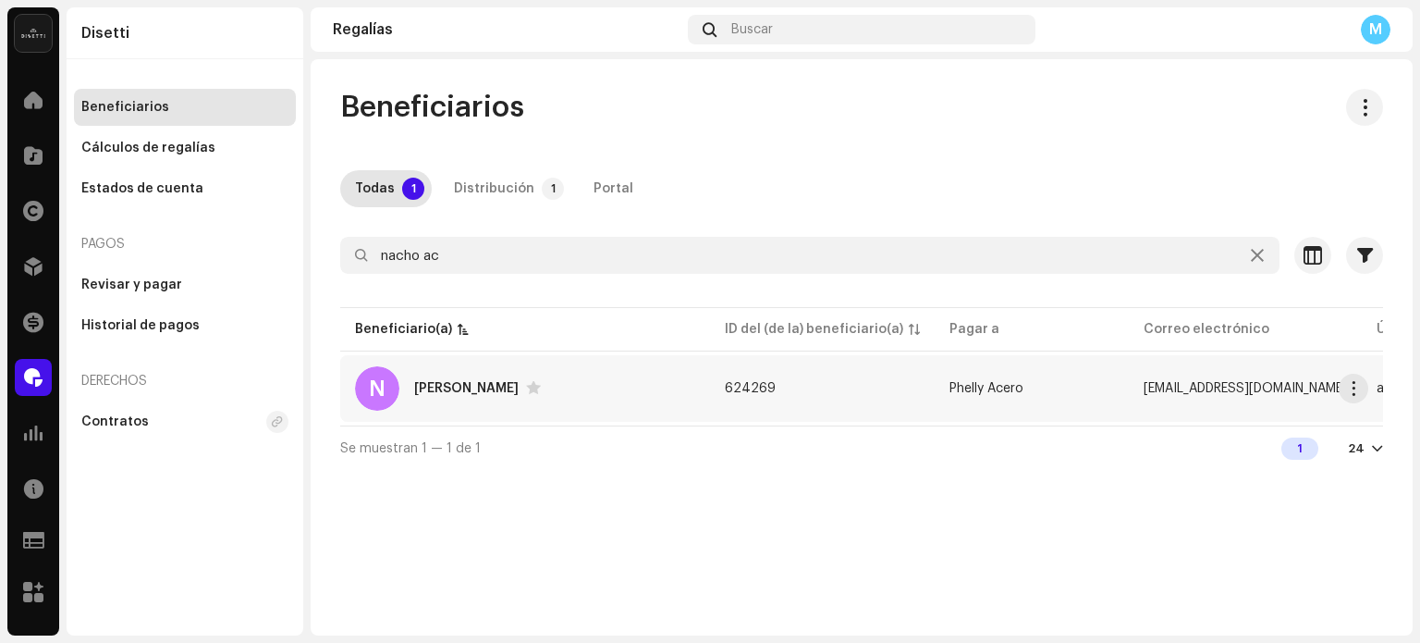
click at [418, 399] on div "N [PERSON_NAME]" at bounding box center [525, 388] width 340 height 44
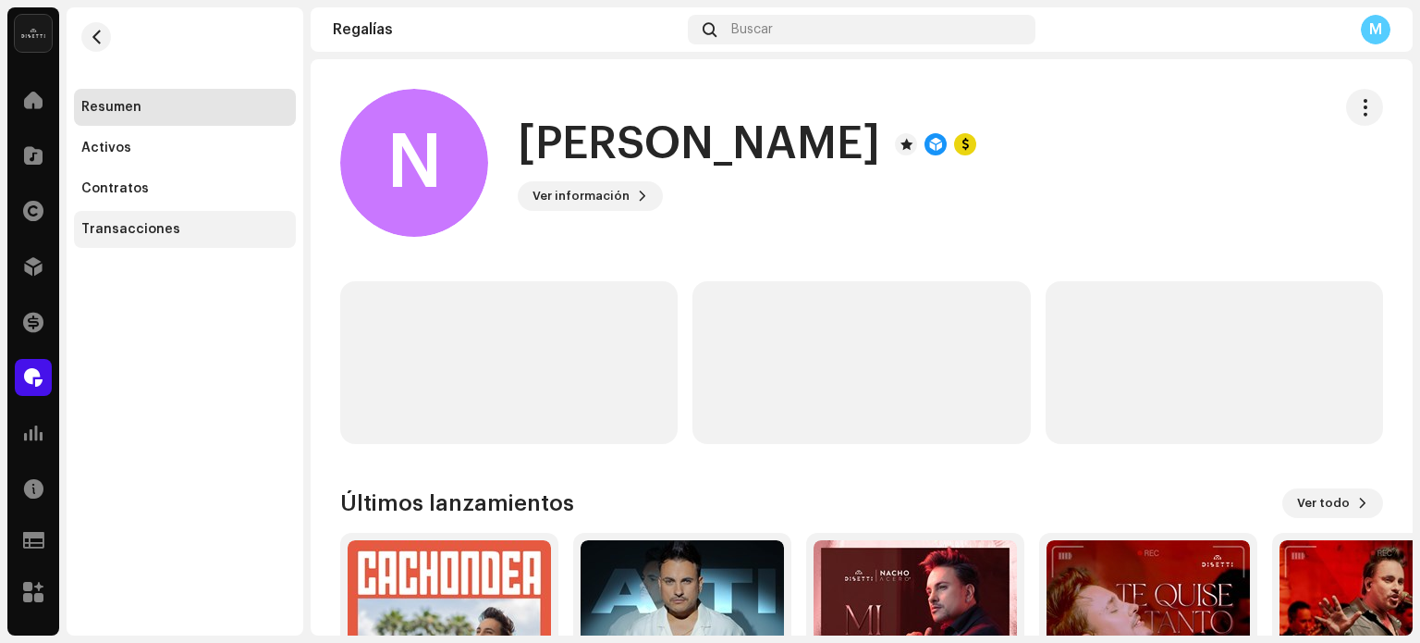
click at [118, 225] on div "Transacciones" at bounding box center [130, 229] width 99 height 15
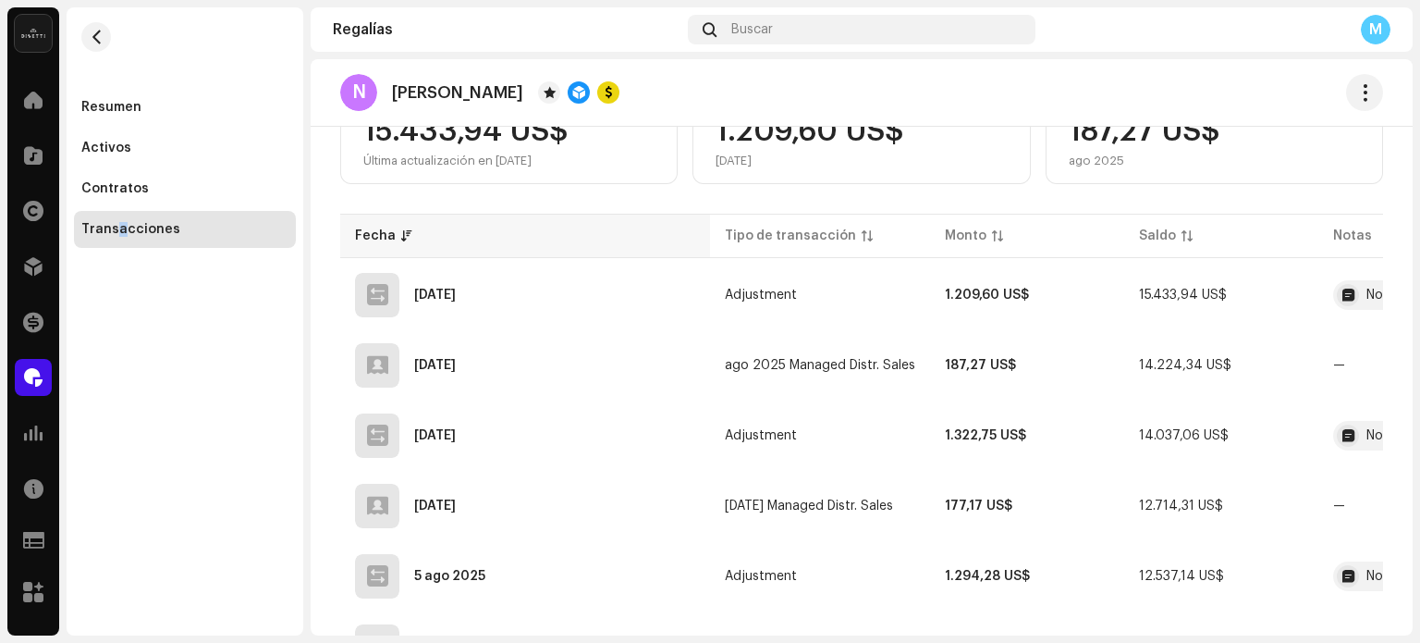
scroll to position [277, 0]
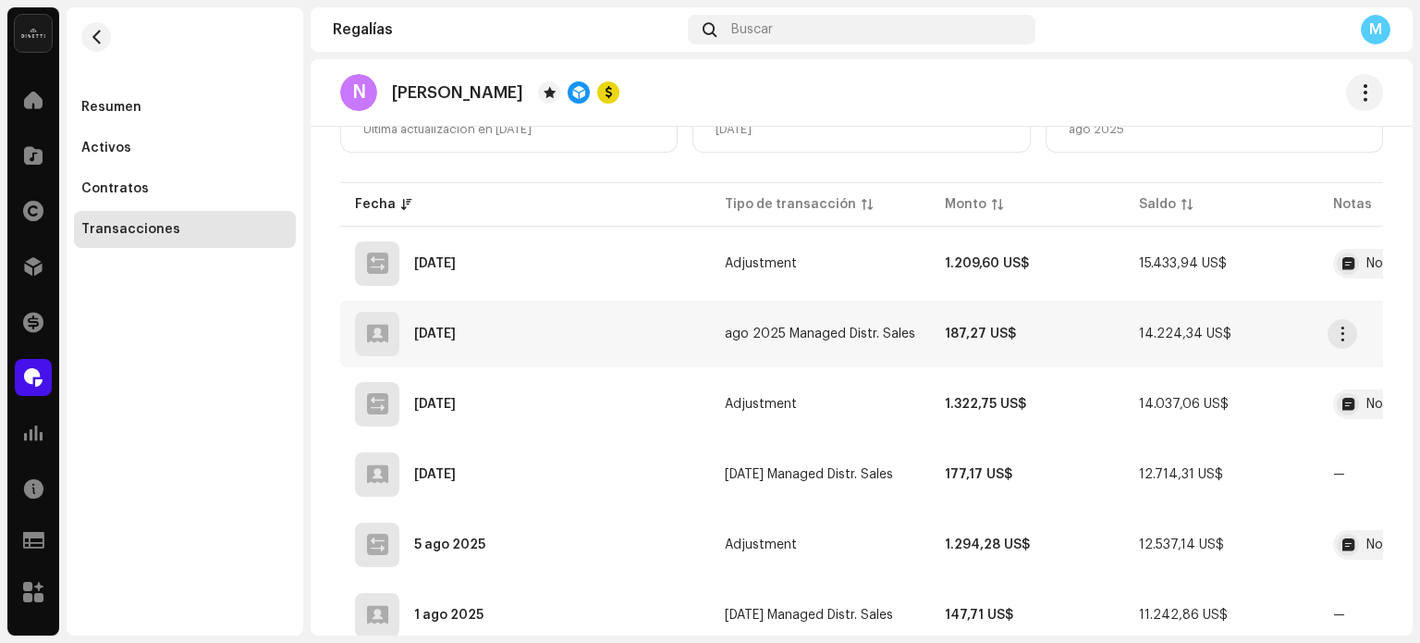
click at [567, 339] on div "[DATE]" at bounding box center [525, 334] width 340 height 44
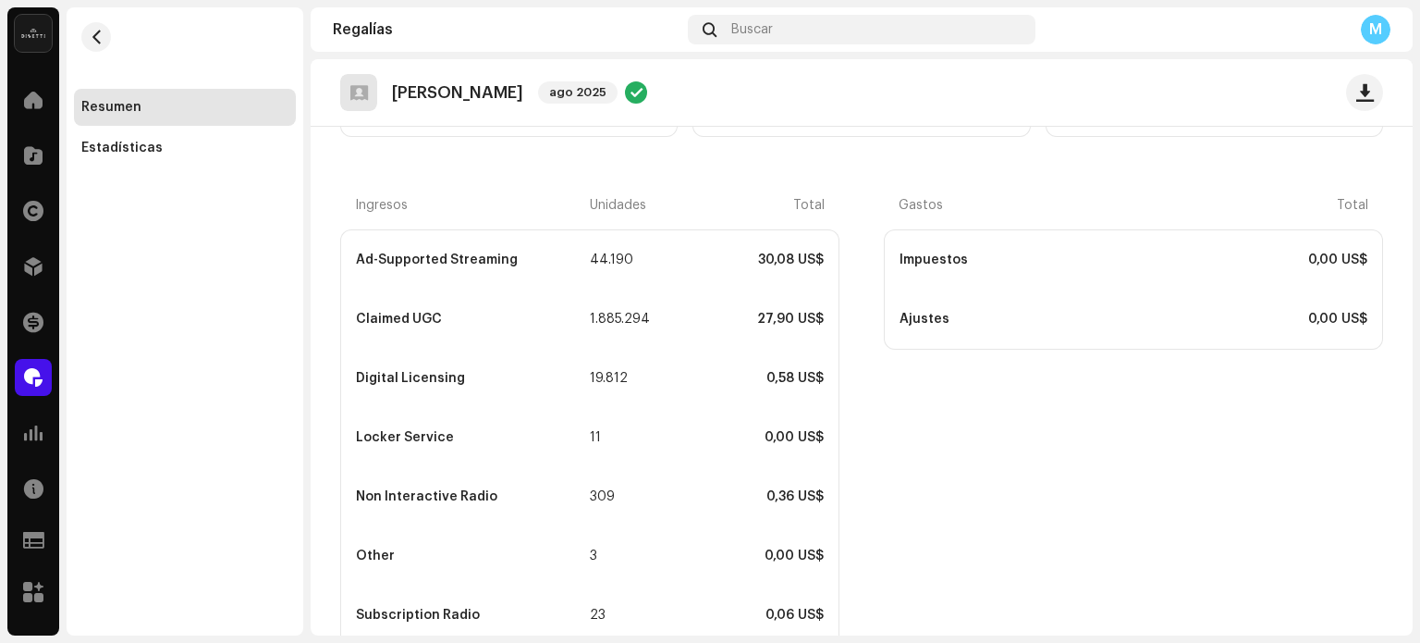
scroll to position [370, 0]
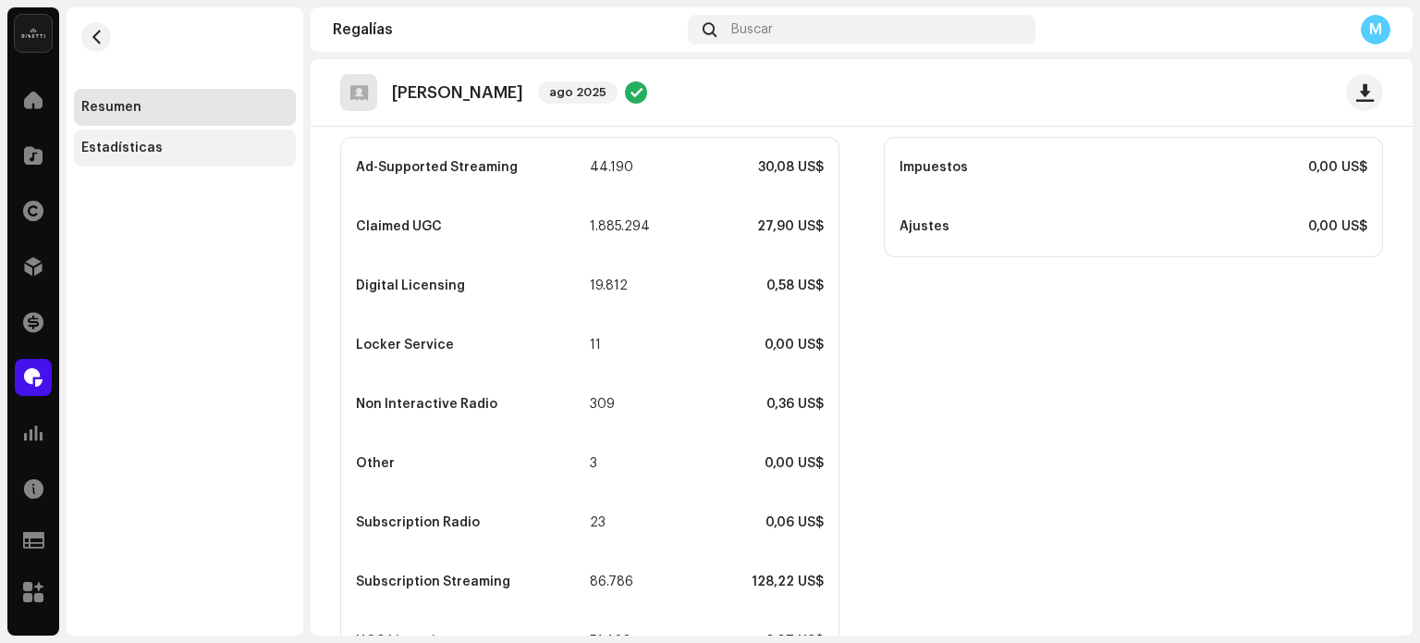
click at [184, 151] on div "Estadísticas" at bounding box center [184, 148] width 207 height 15
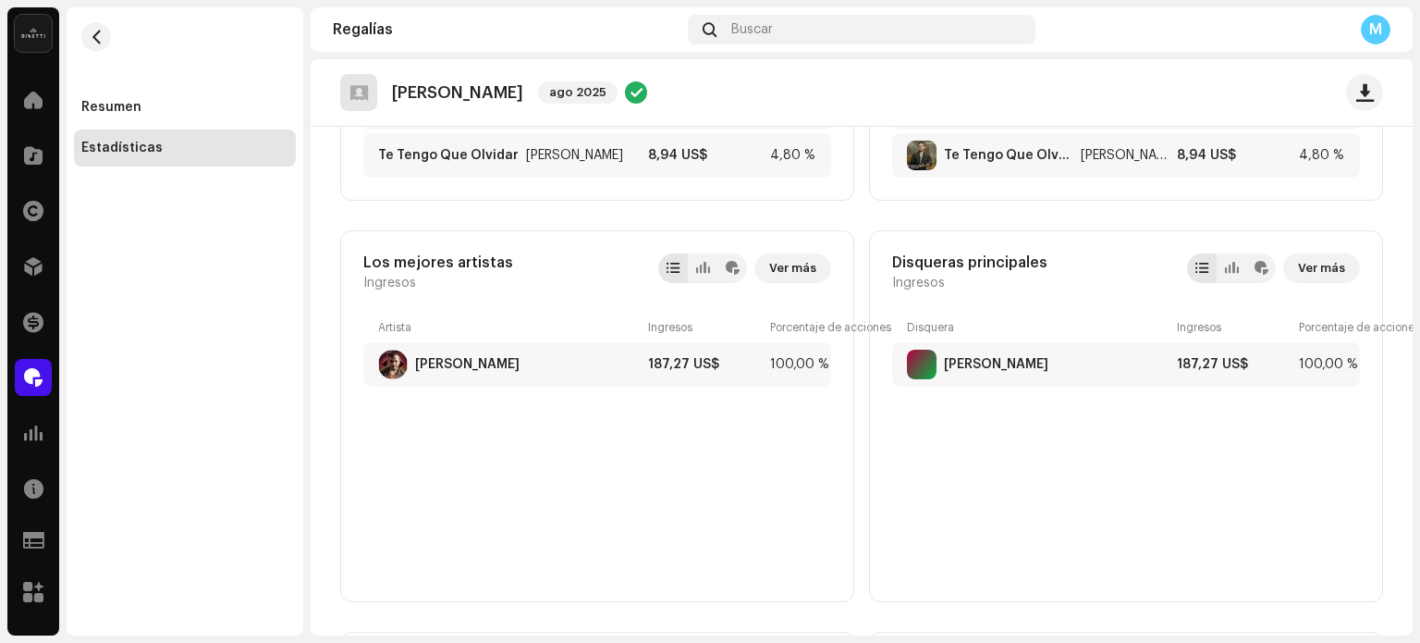
scroll to position [555, 0]
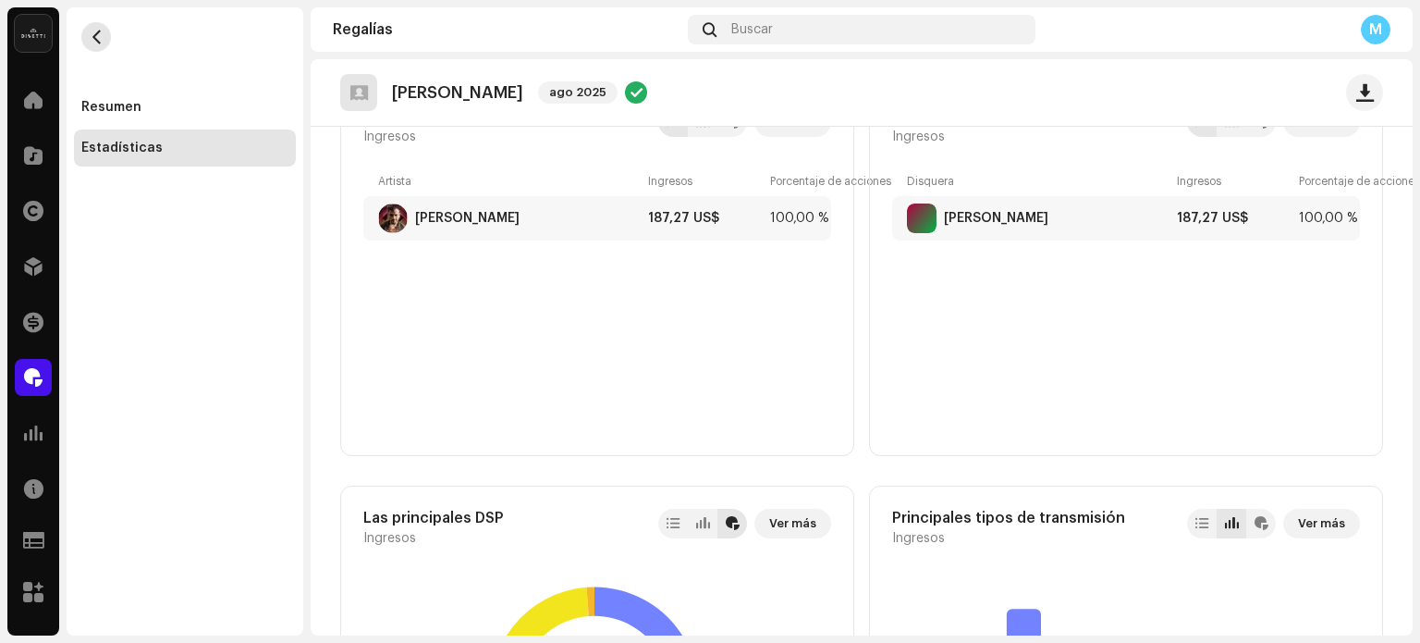
click at [102, 41] on span "button" at bounding box center [97, 37] width 14 height 15
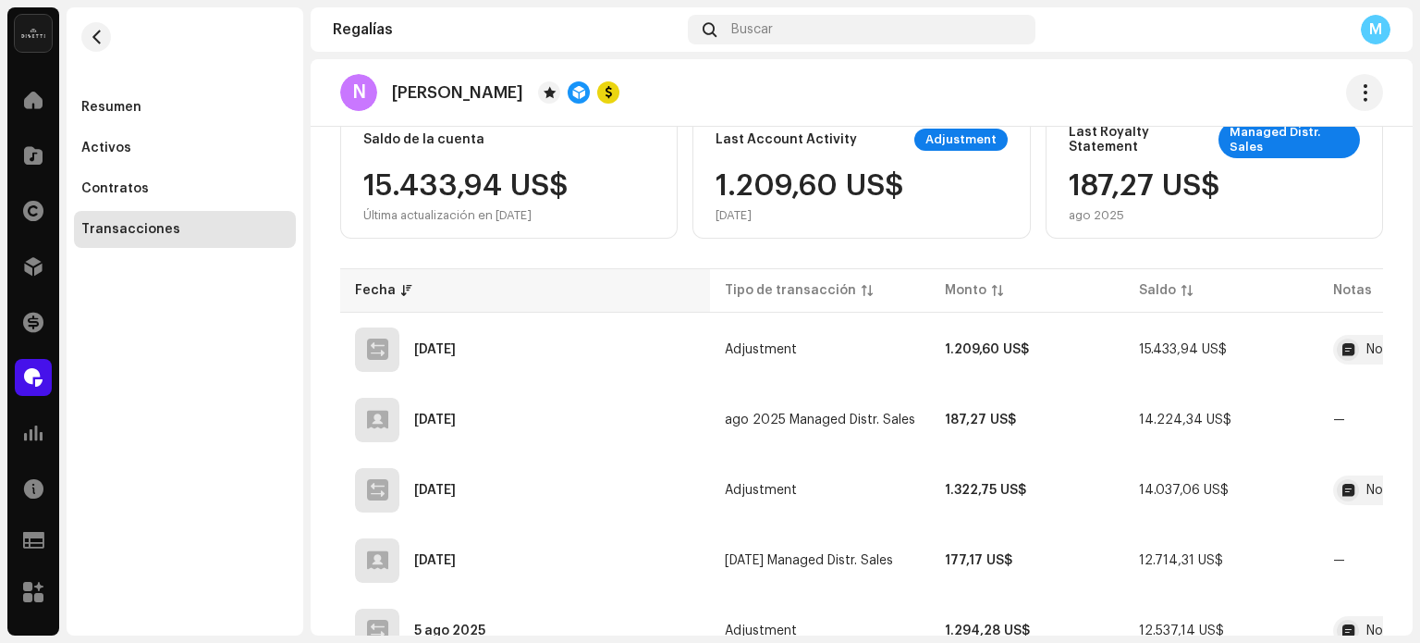
scroll to position [185, 0]
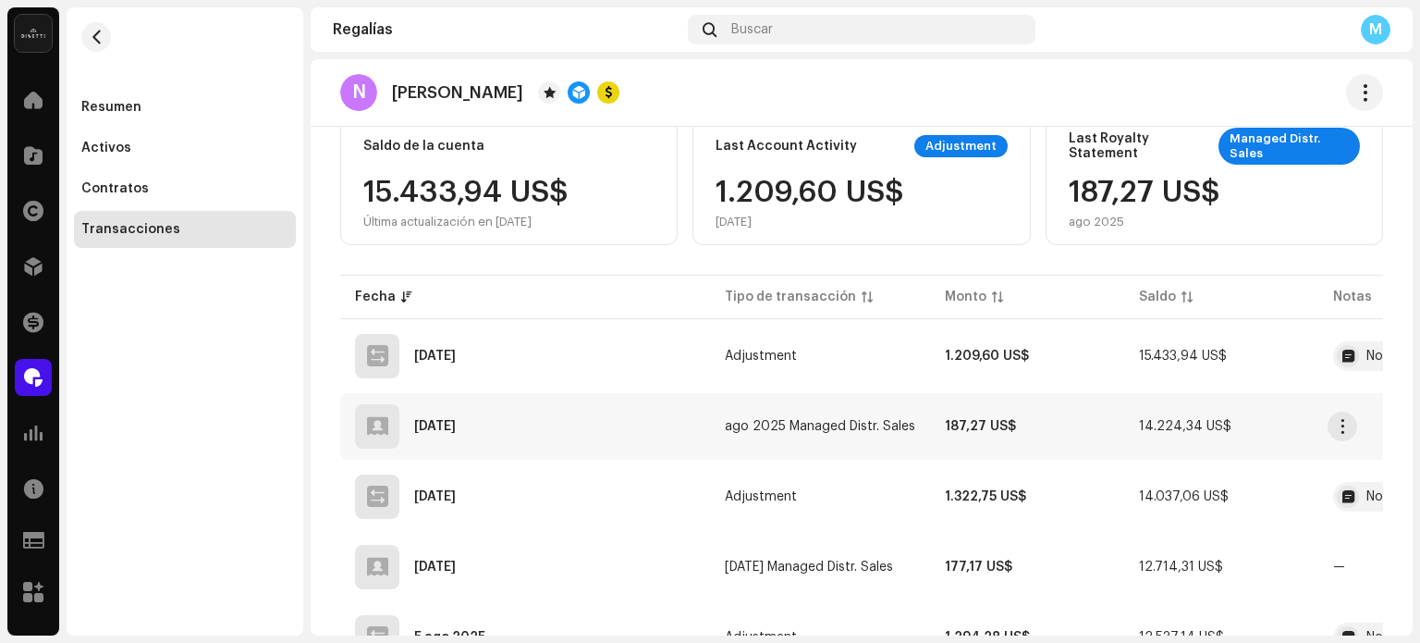
click at [548, 404] on div "[DATE]" at bounding box center [525, 426] width 340 height 44
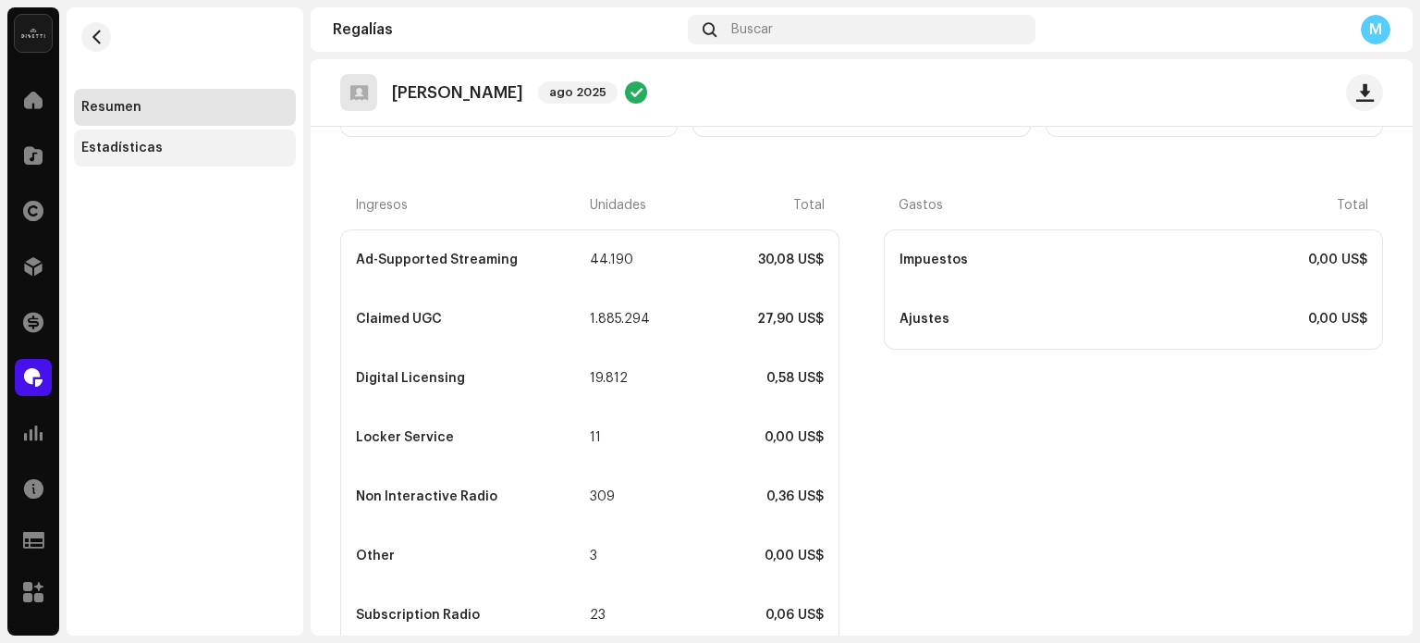
click at [214, 138] on div "Estadísticas" at bounding box center [185, 147] width 222 height 37
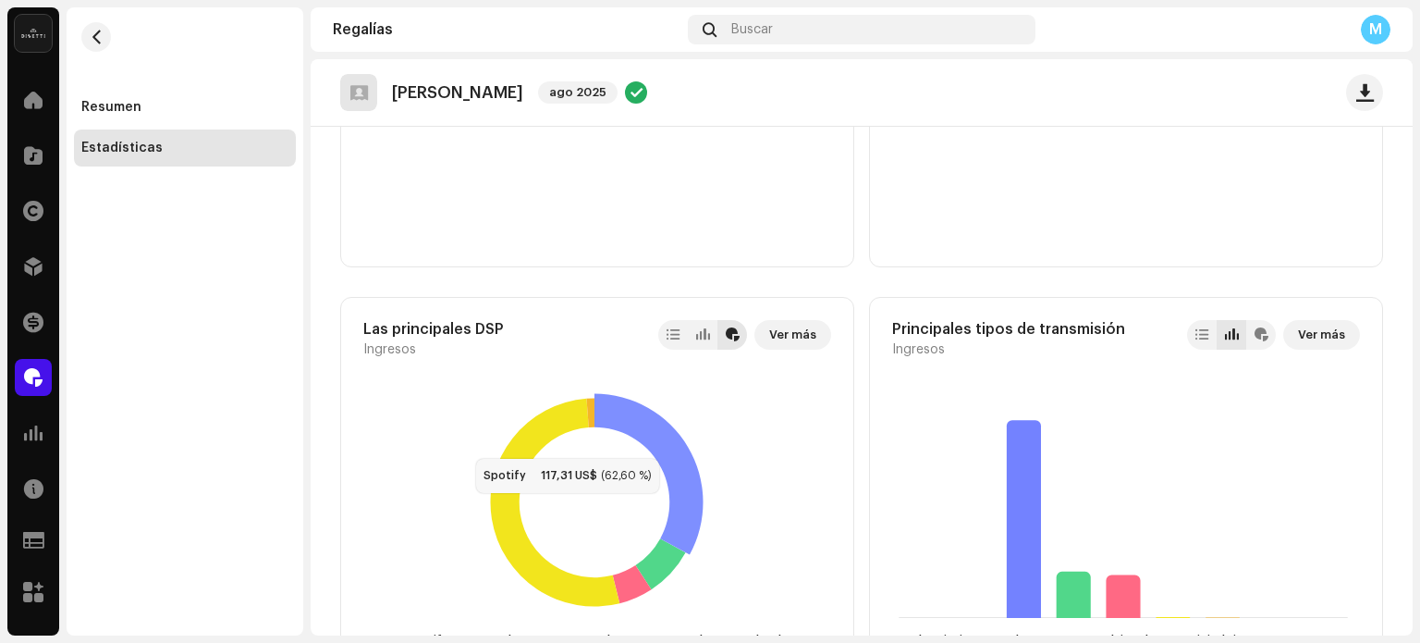
scroll to position [836, 0]
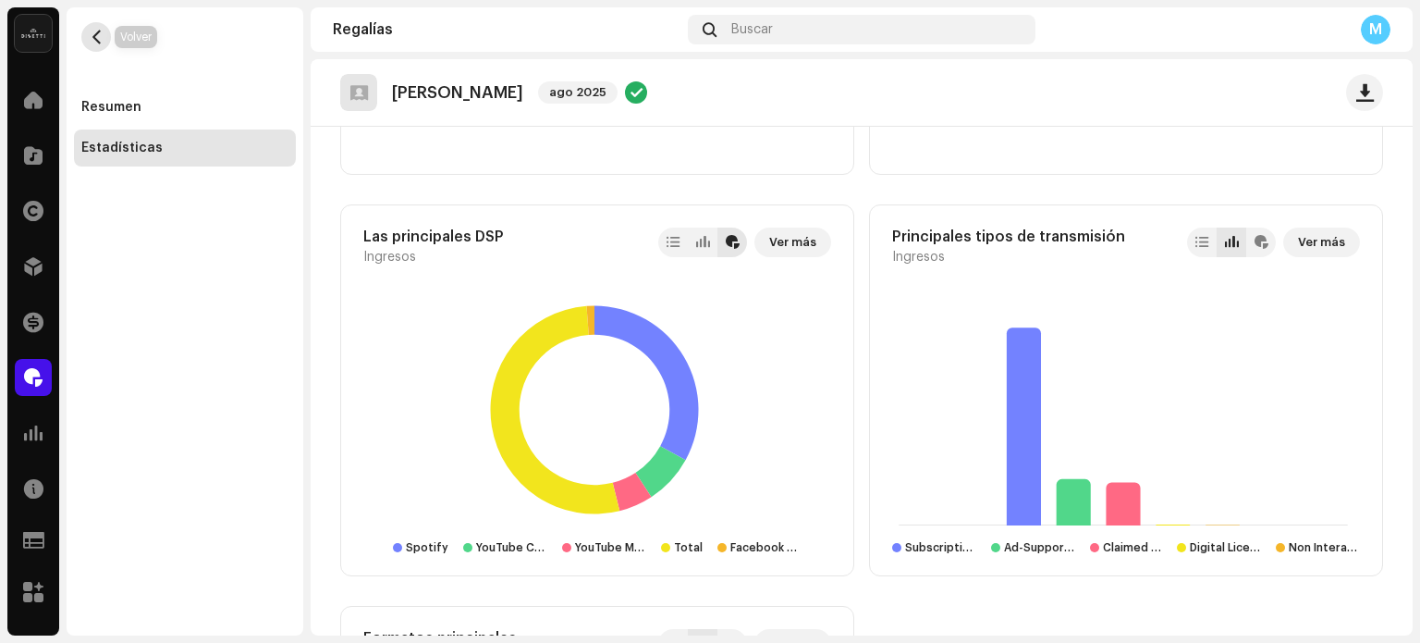
click at [96, 34] on span "button" at bounding box center [97, 37] width 14 height 15
